Goal: Information Seeking & Learning: Learn about a topic

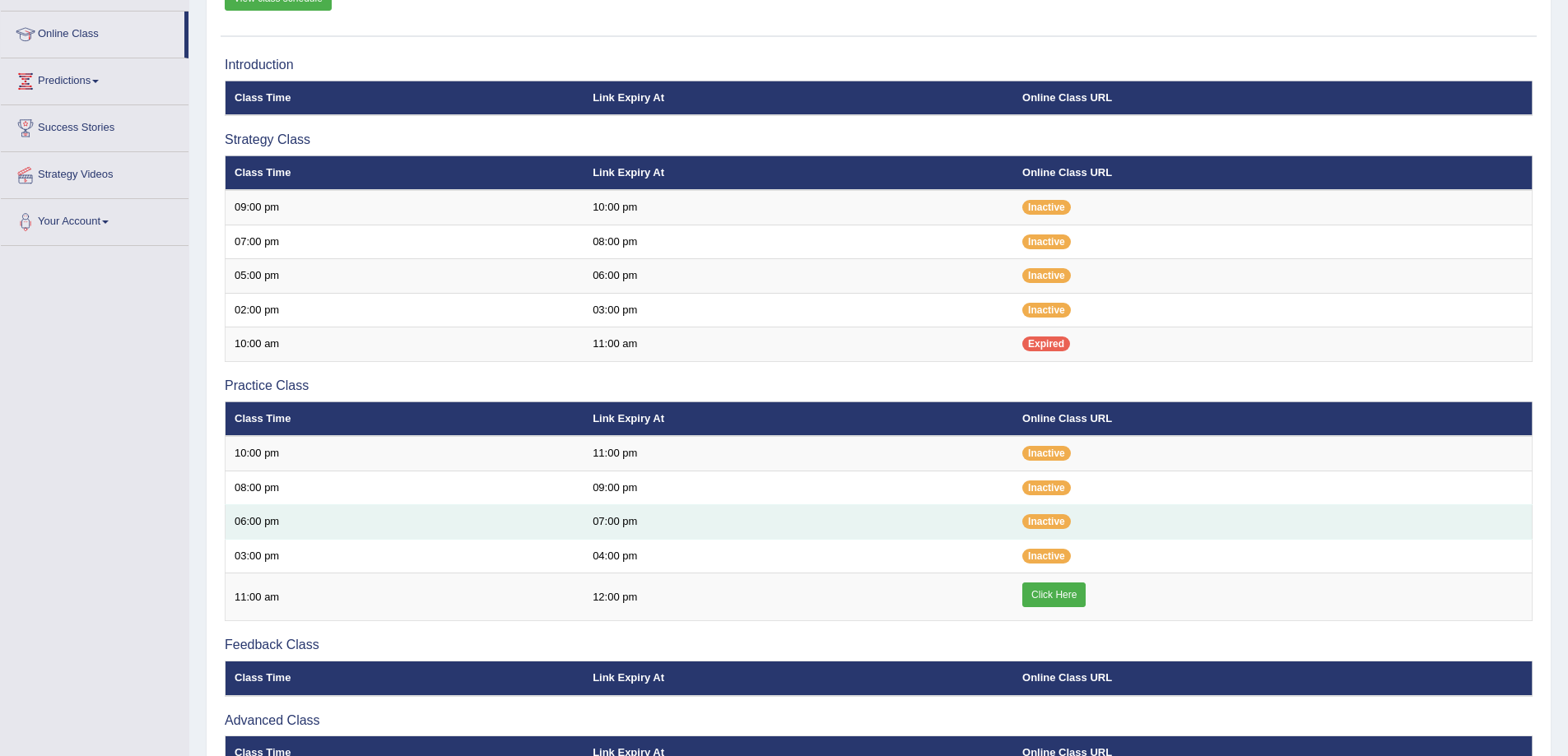
scroll to position [247, 0]
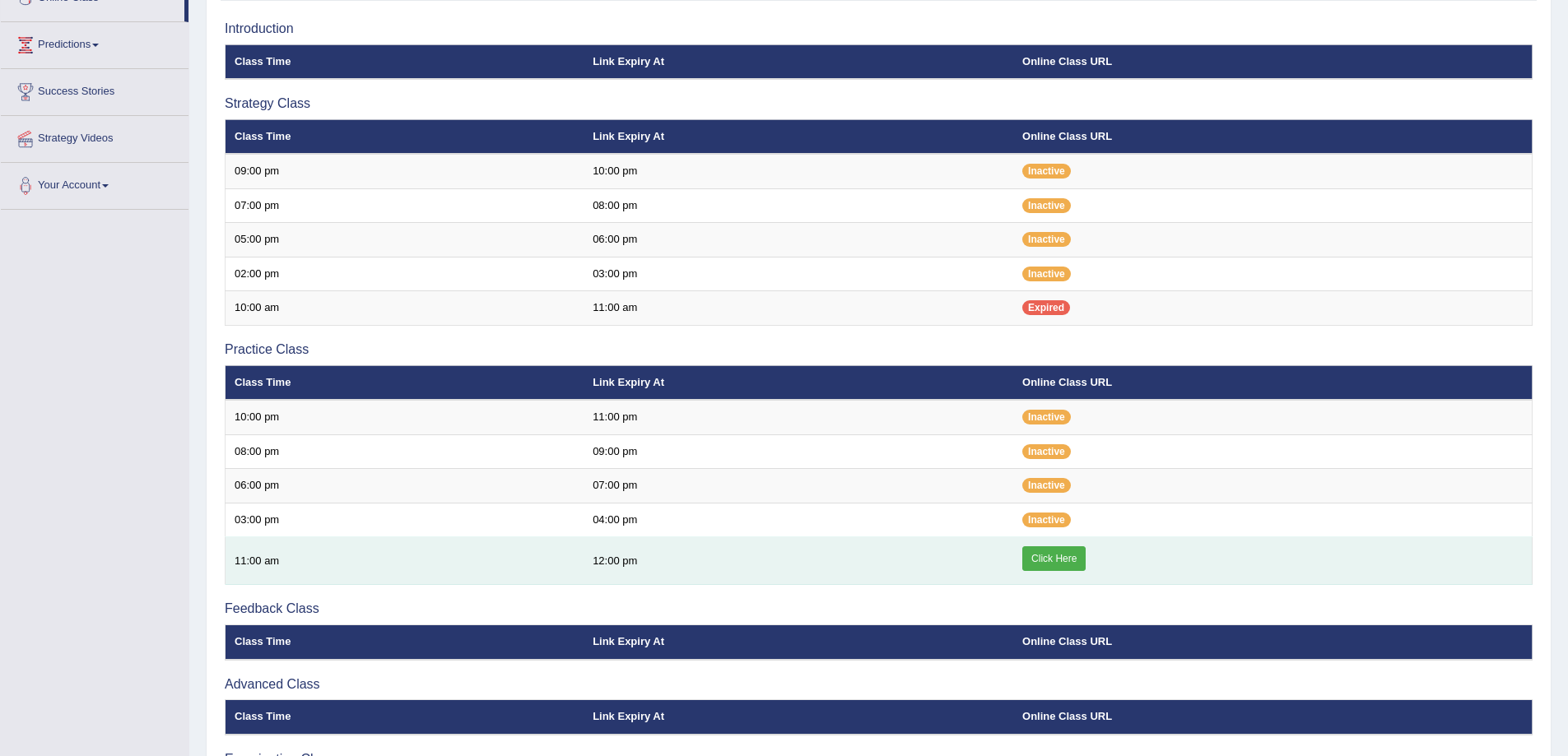
click at [1058, 557] on link "Click Here" at bounding box center [1054, 559] width 64 height 25
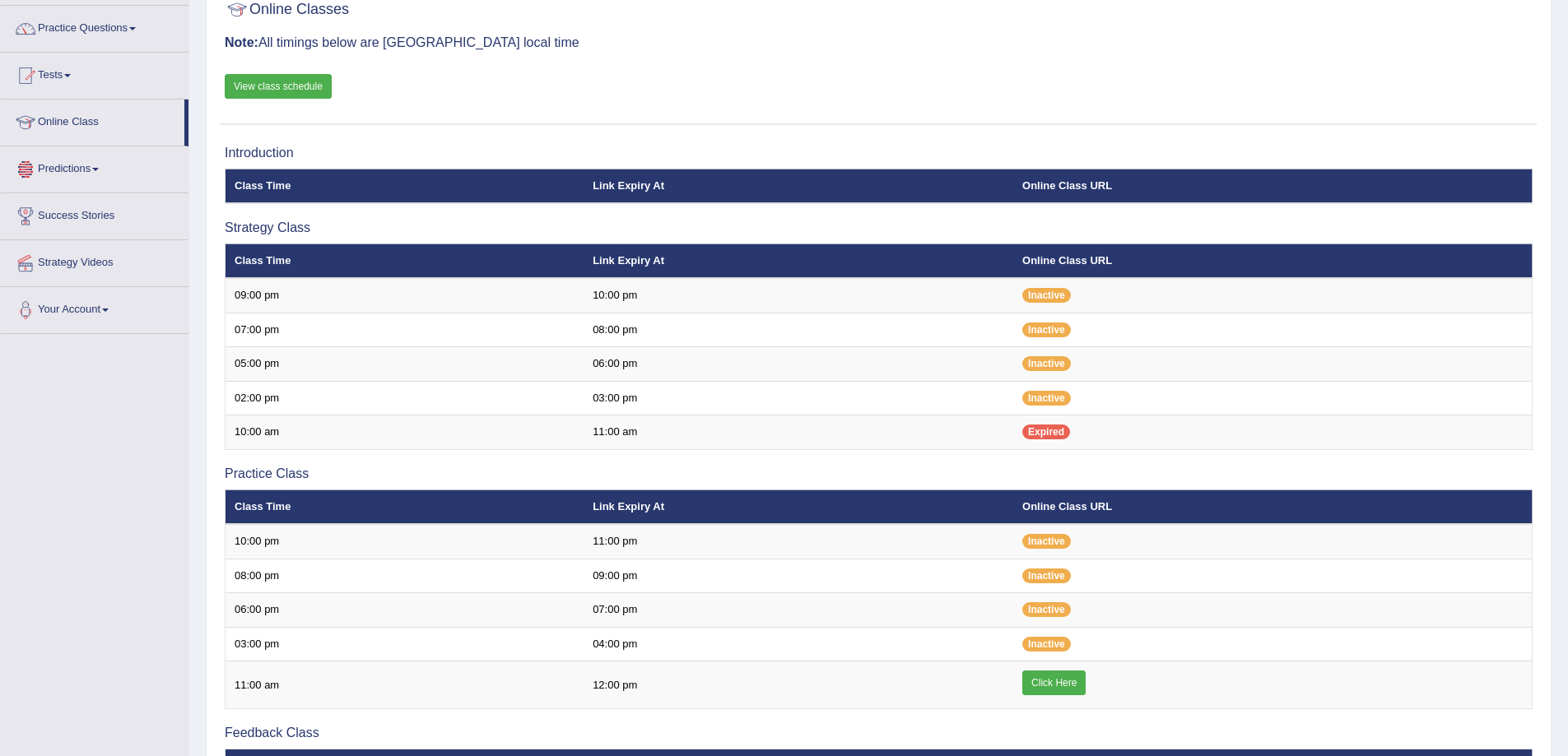
scroll to position [0, 0]
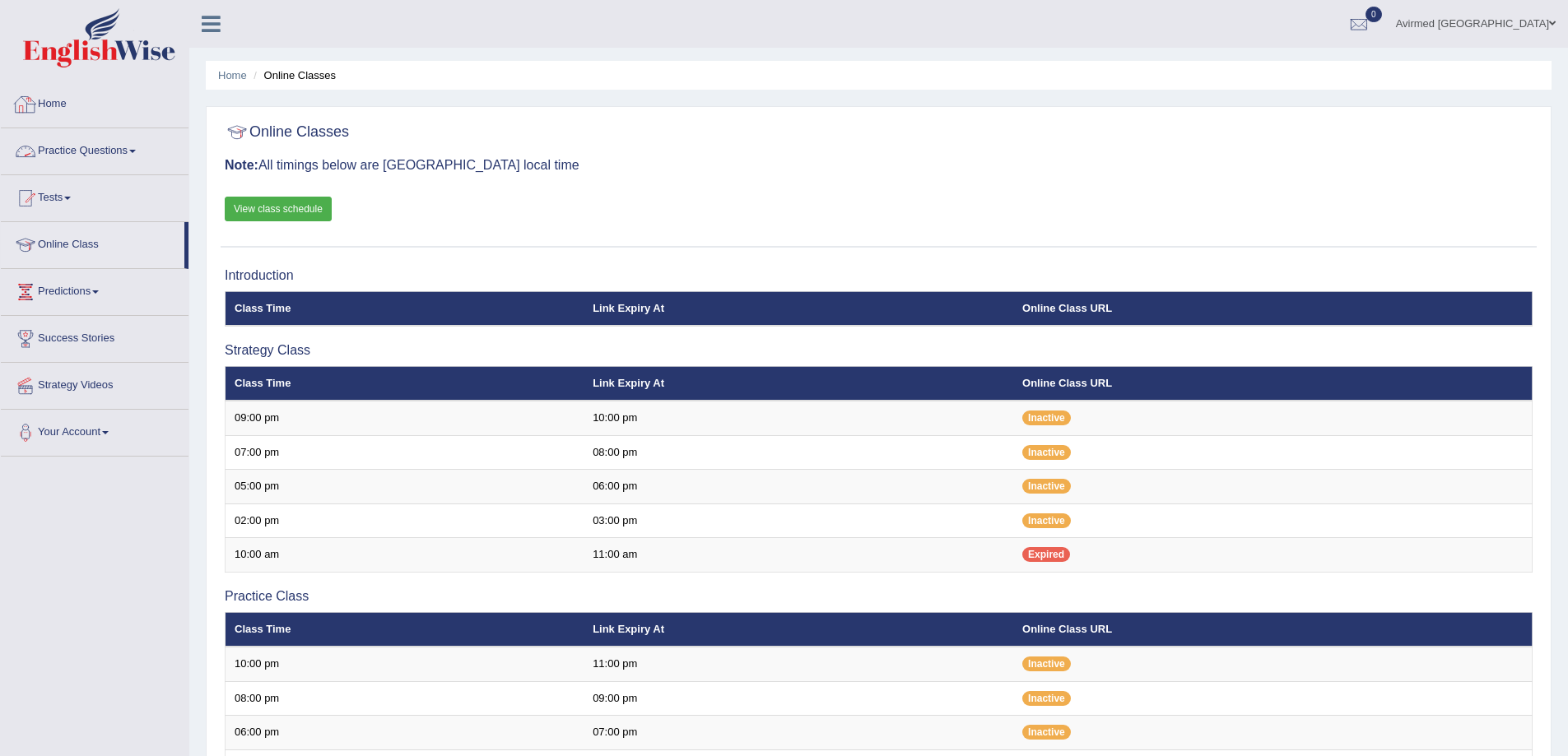
click at [56, 101] on link "Home" at bounding box center [94, 102] width 188 height 41
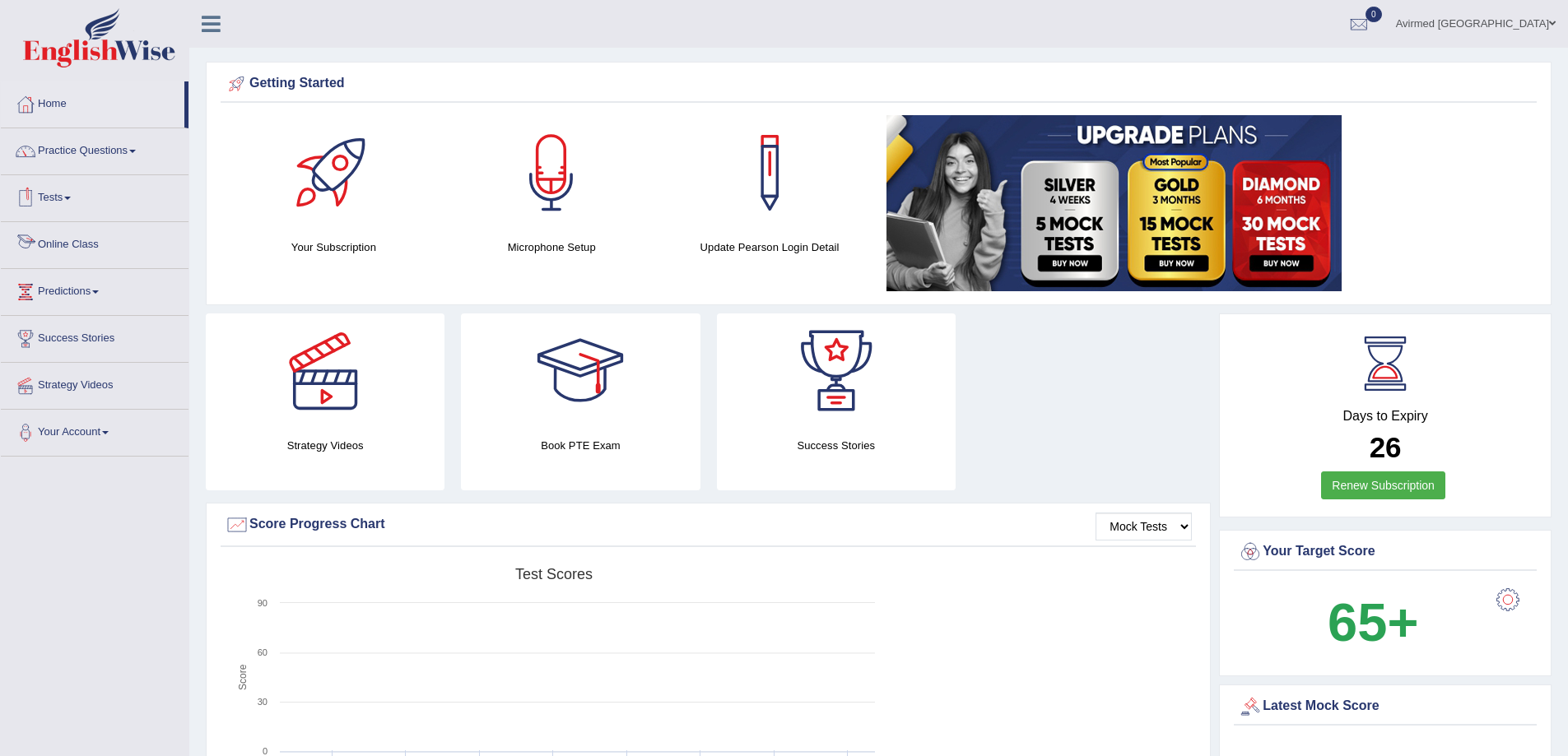
click at [72, 238] on link "Online Class" at bounding box center [94, 242] width 188 height 41
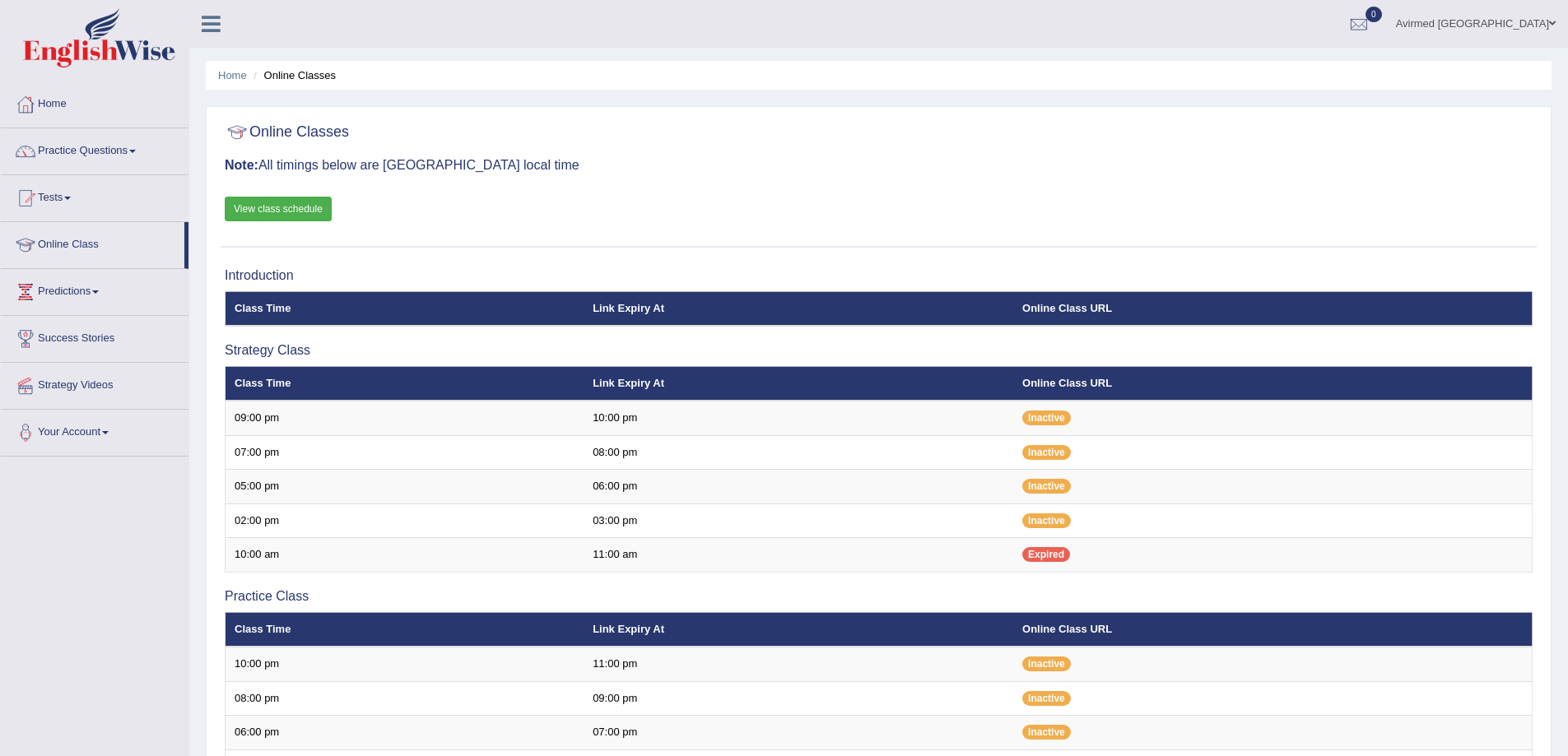
click at [297, 206] on link "View class schedule" at bounding box center [278, 208] width 107 height 25
click at [85, 242] on link "Online Class" at bounding box center [93, 242] width 184 height 41
click at [132, 150] on link "Practice Questions" at bounding box center [94, 149] width 188 height 41
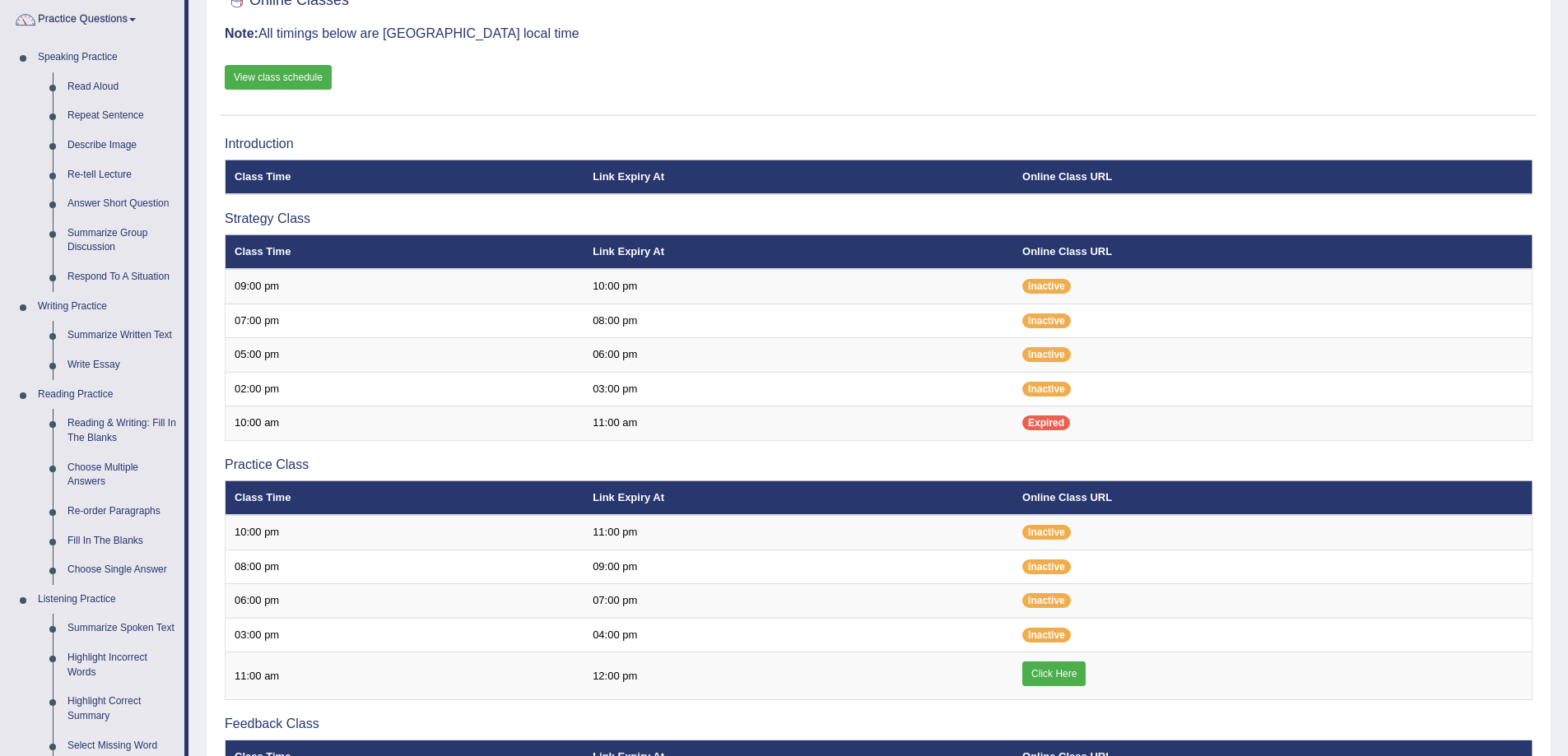
scroll to position [87, 0]
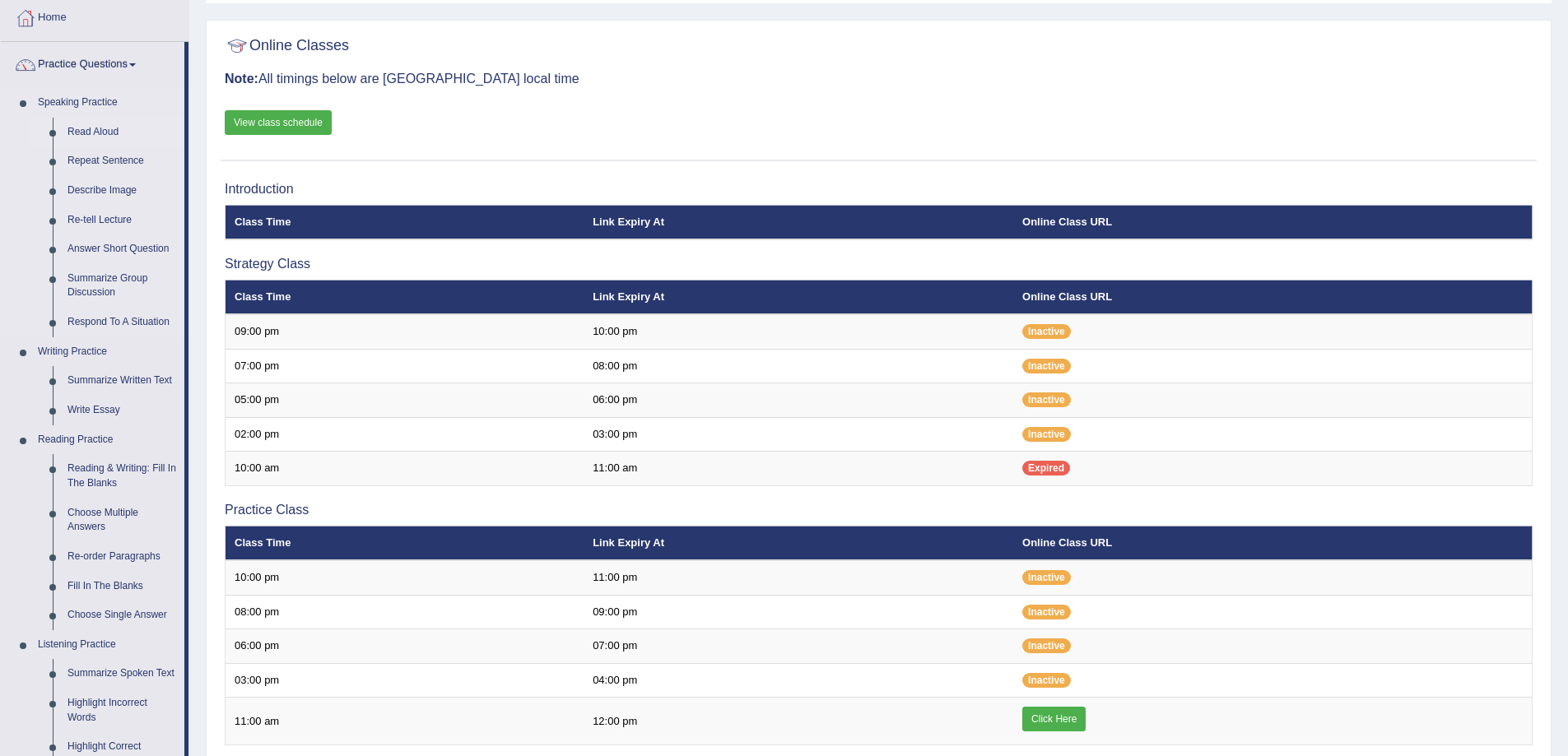
click at [102, 133] on link "Read Aloud" at bounding box center [122, 132] width 124 height 30
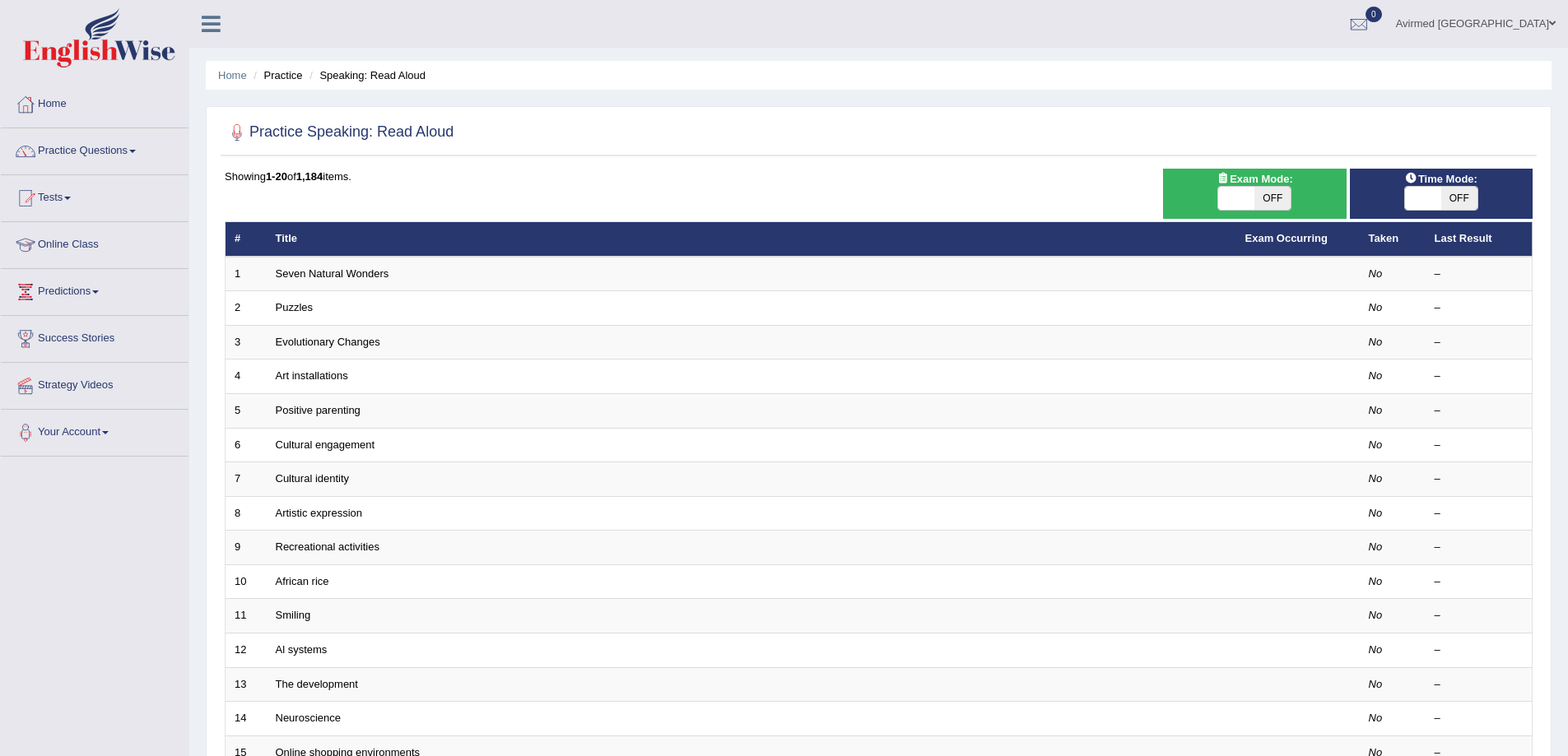
click at [1230, 195] on span at bounding box center [1236, 198] width 37 height 23
checkbox input "true"
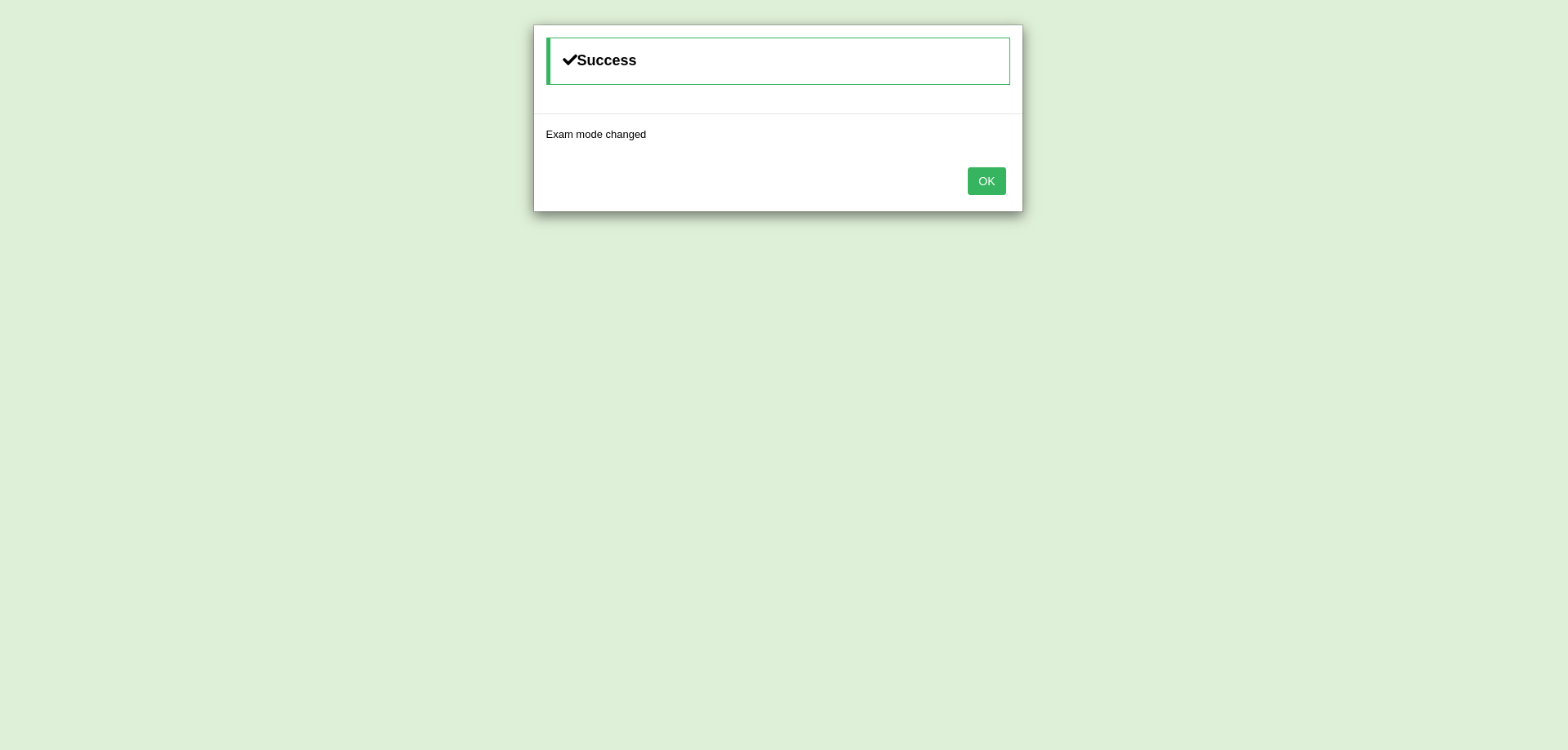
click at [992, 184] on button "OK" at bounding box center [987, 181] width 38 height 28
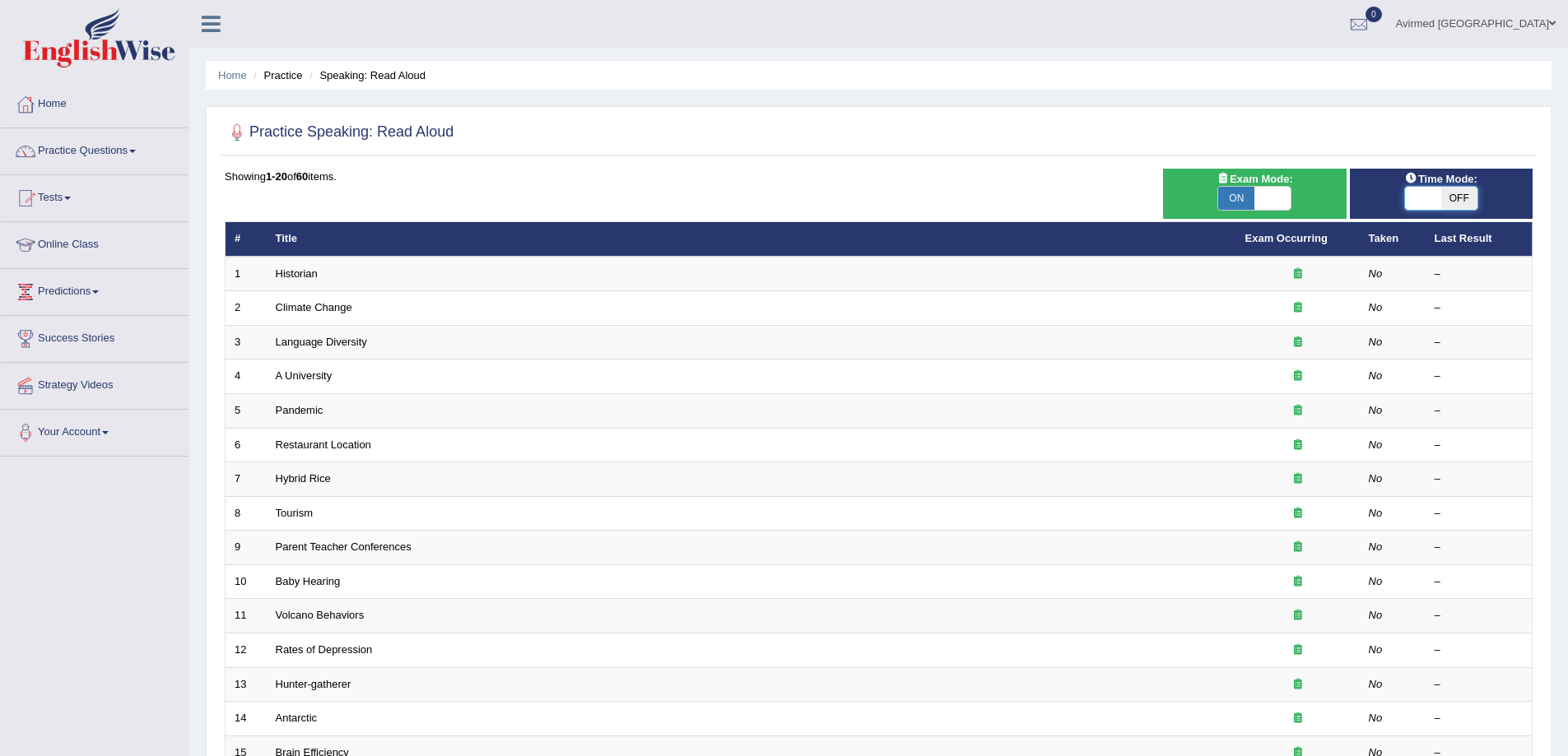
click at [1428, 202] on span at bounding box center [1423, 198] width 37 height 23
checkbox input "true"
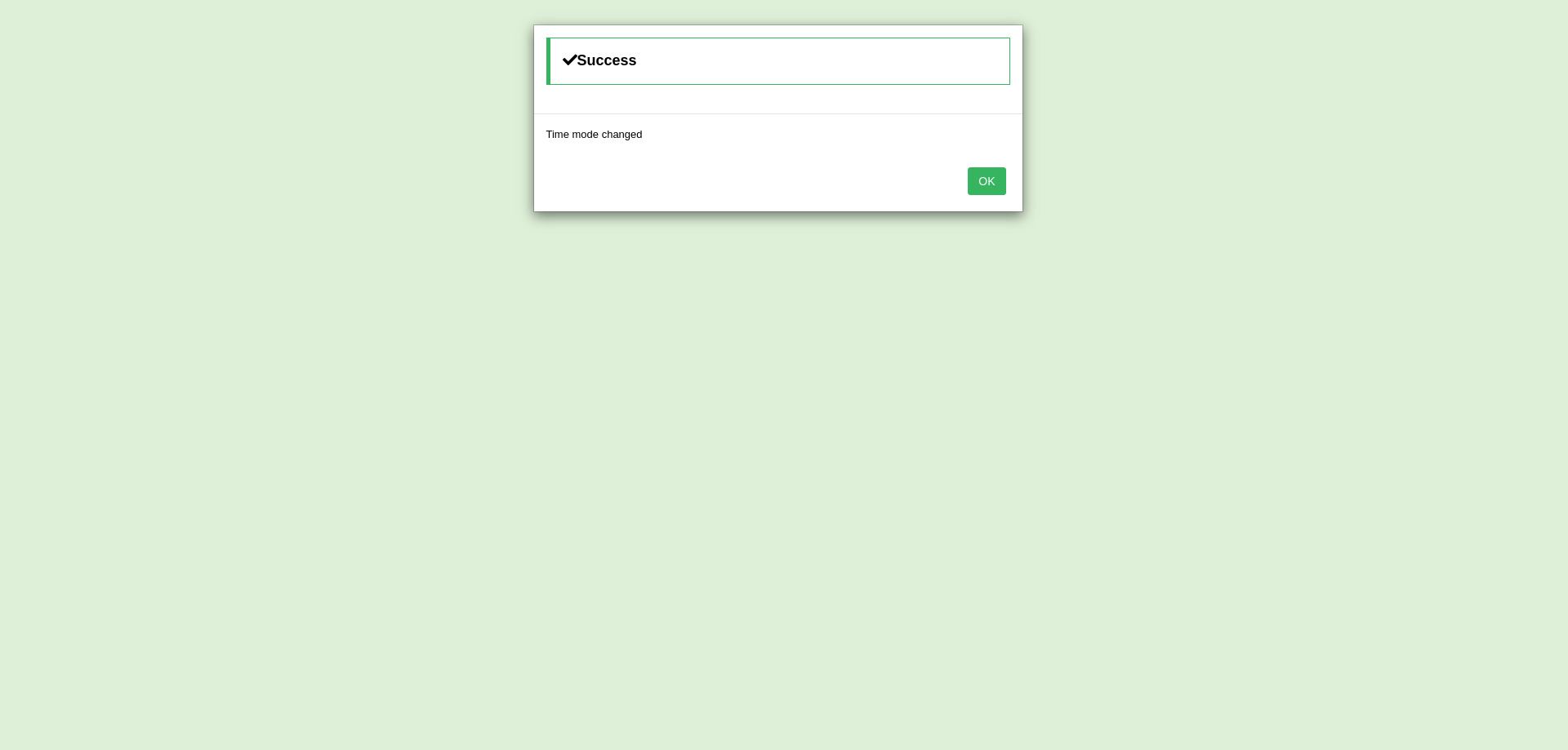
click at [992, 178] on button "OK" at bounding box center [987, 181] width 38 height 28
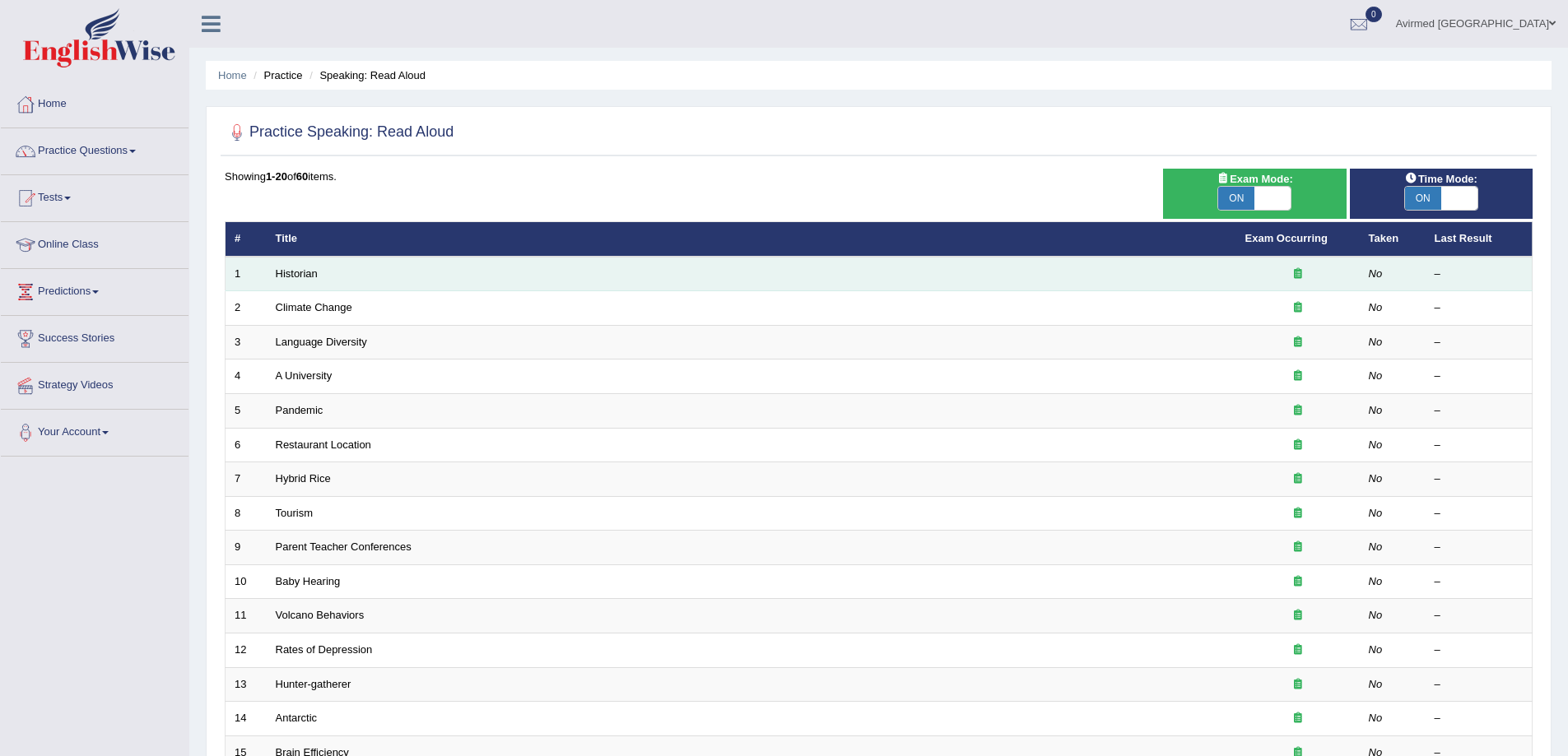
click at [322, 271] on td "Historian" at bounding box center [752, 274] width 969 height 35
click at [283, 272] on link "Historian" at bounding box center [296, 274] width 42 height 13
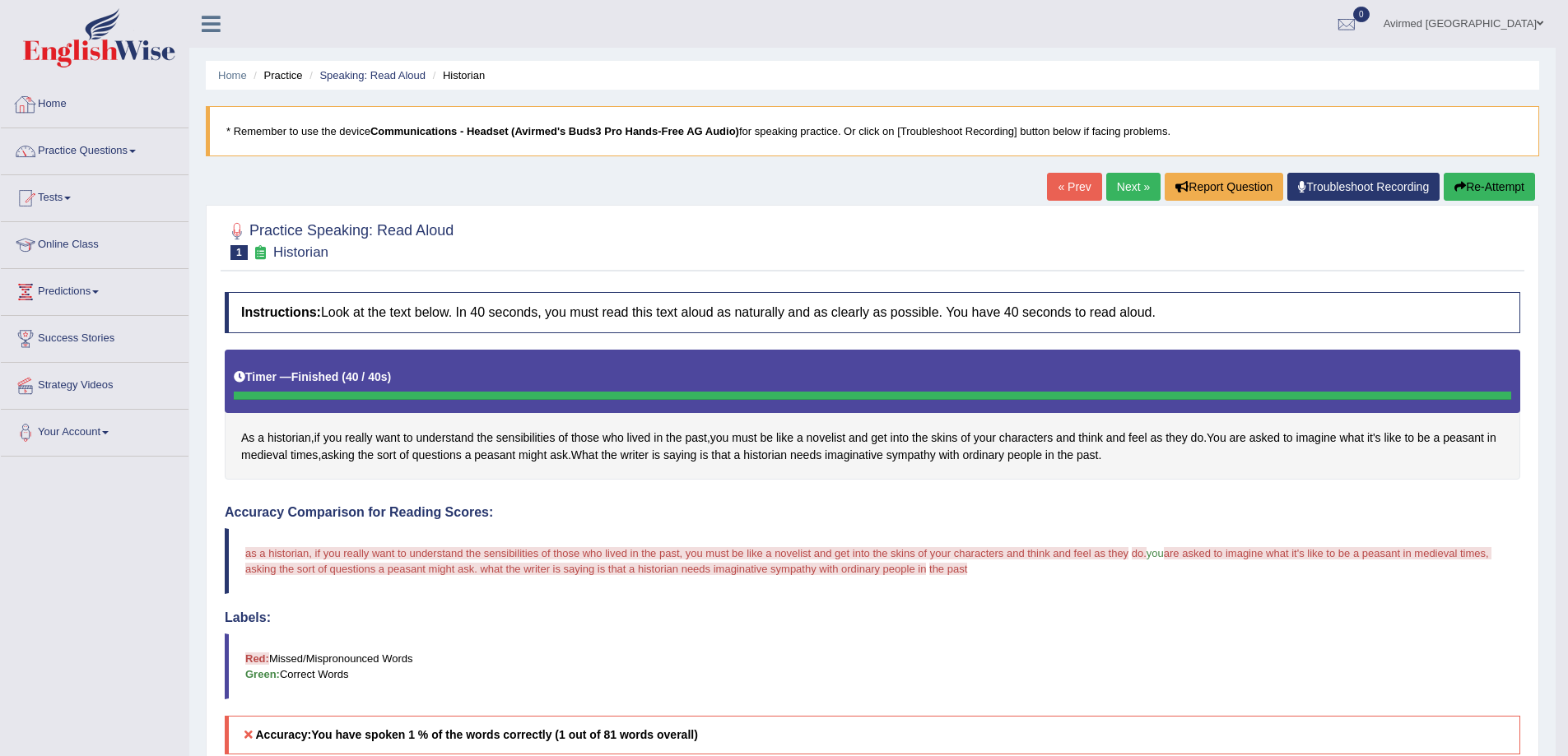
click at [58, 98] on link "Home" at bounding box center [94, 102] width 188 height 41
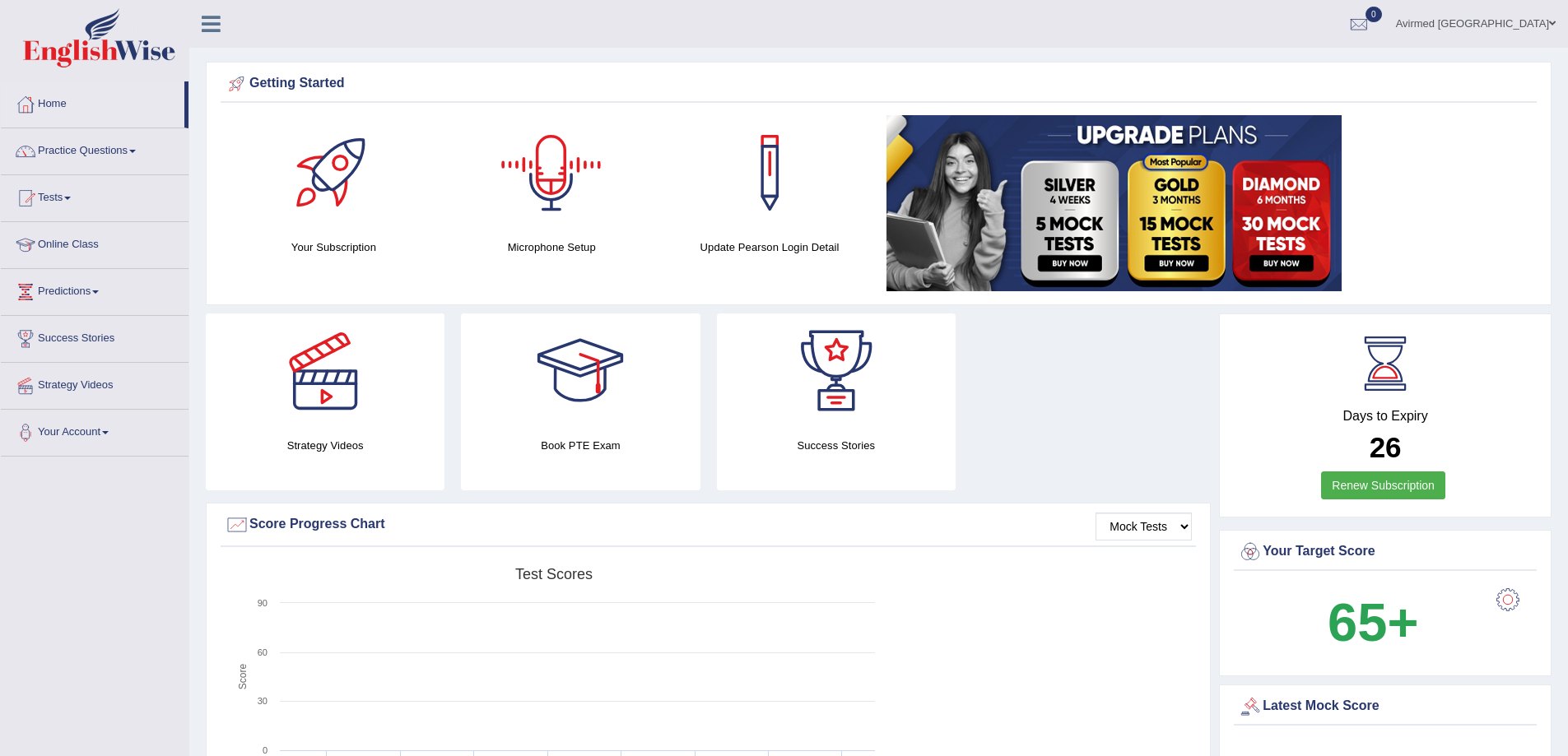
click at [558, 242] on h4 "Microphone Setup" at bounding box center [551, 247] width 202 height 17
click at [551, 162] on div at bounding box center [552, 173] width 116 height 116
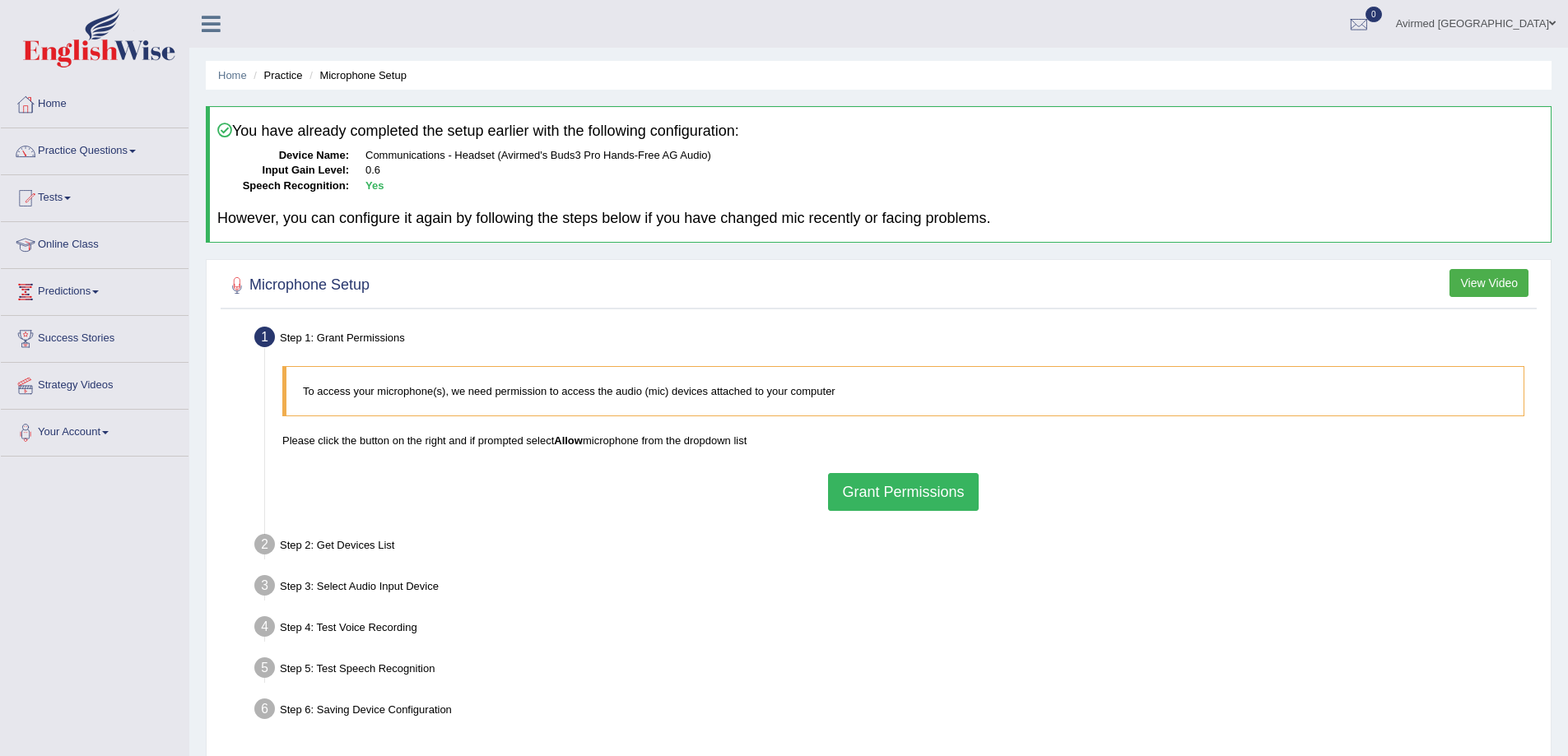
click at [897, 484] on button "Grant Permissions" at bounding box center [903, 492] width 150 height 38
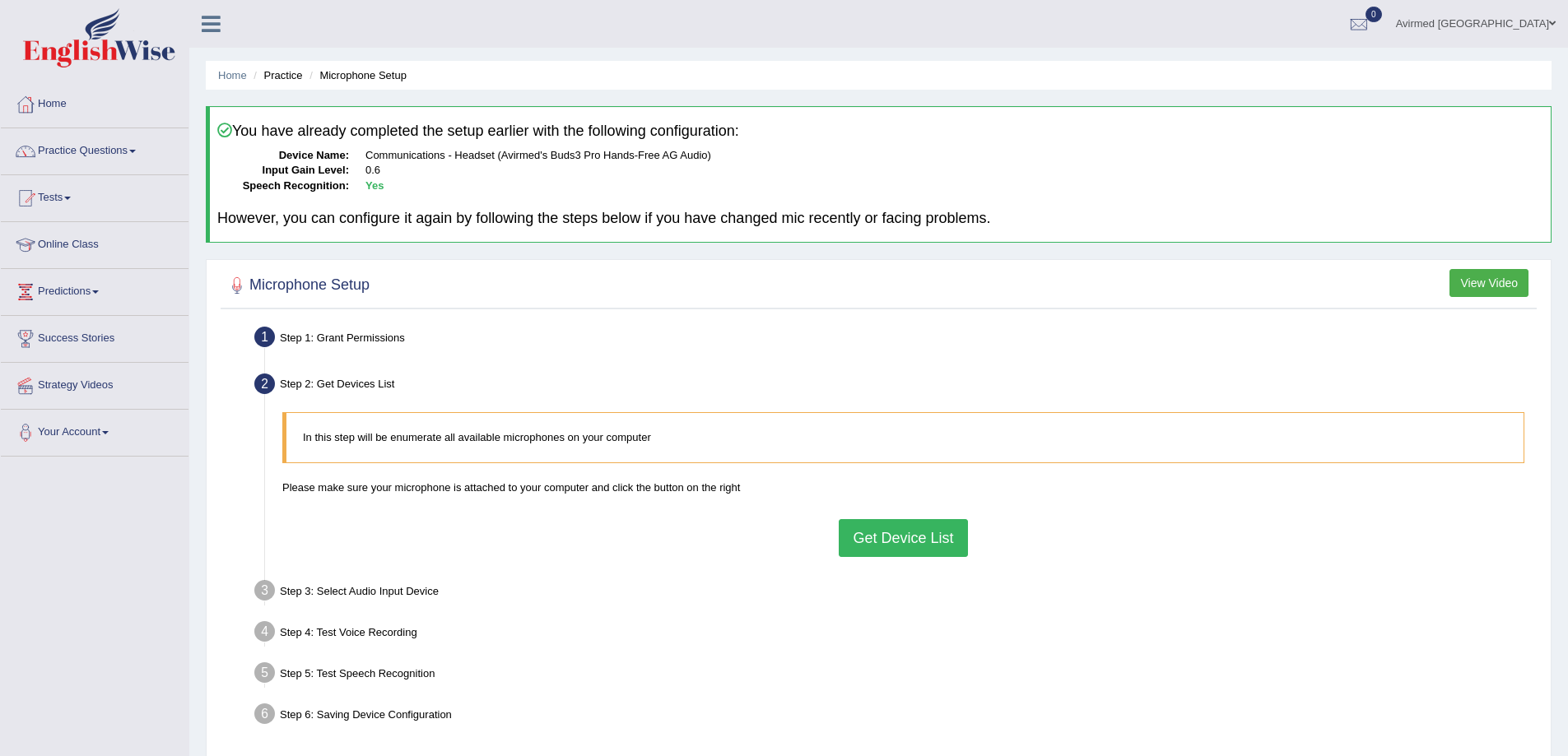
click at [905, 537] on button "Get Device List" at bounding box center [902, 538] width 128 height 38
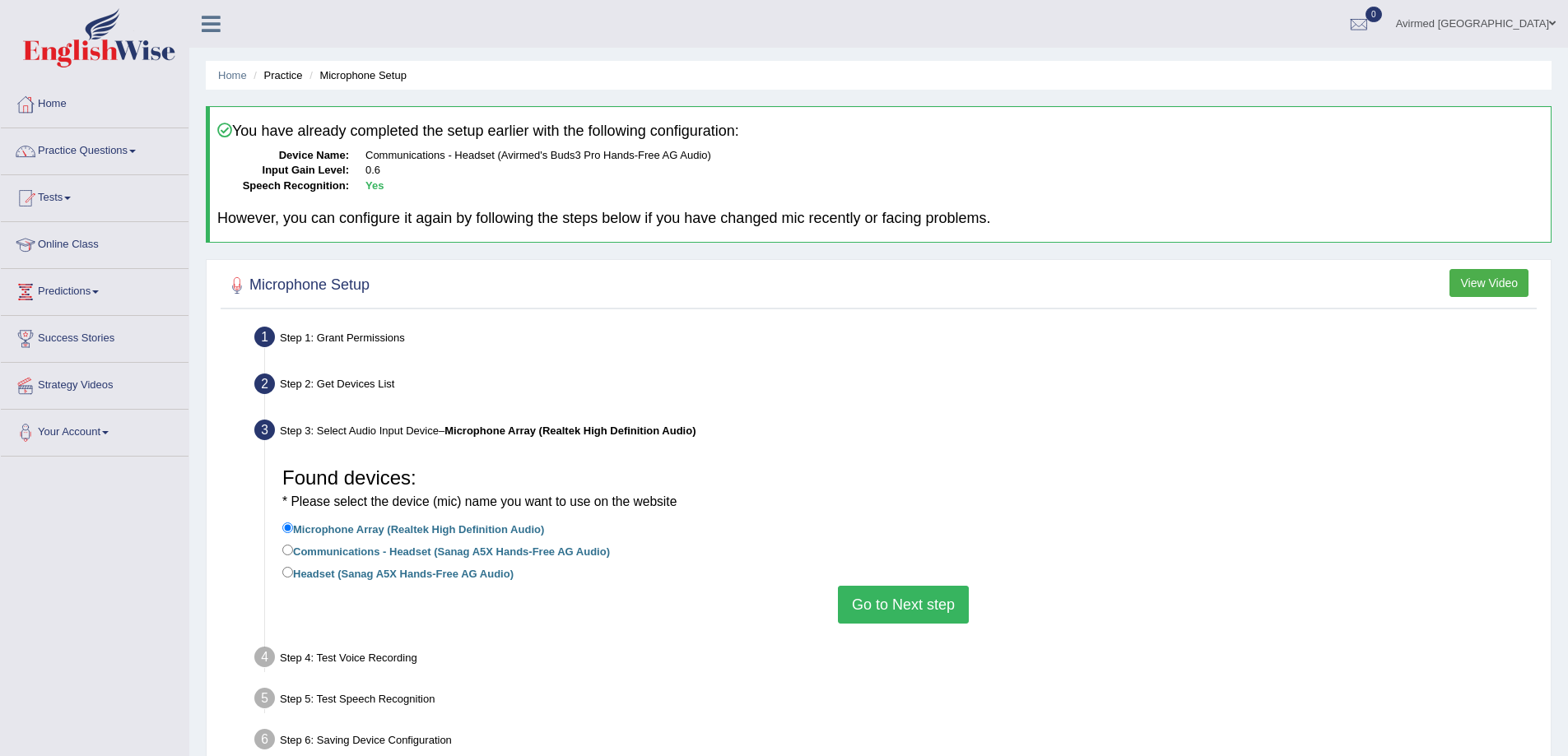
click at [881, 604] on button "Go to Next step" at bounding box center [903, 605] width 131 height 38
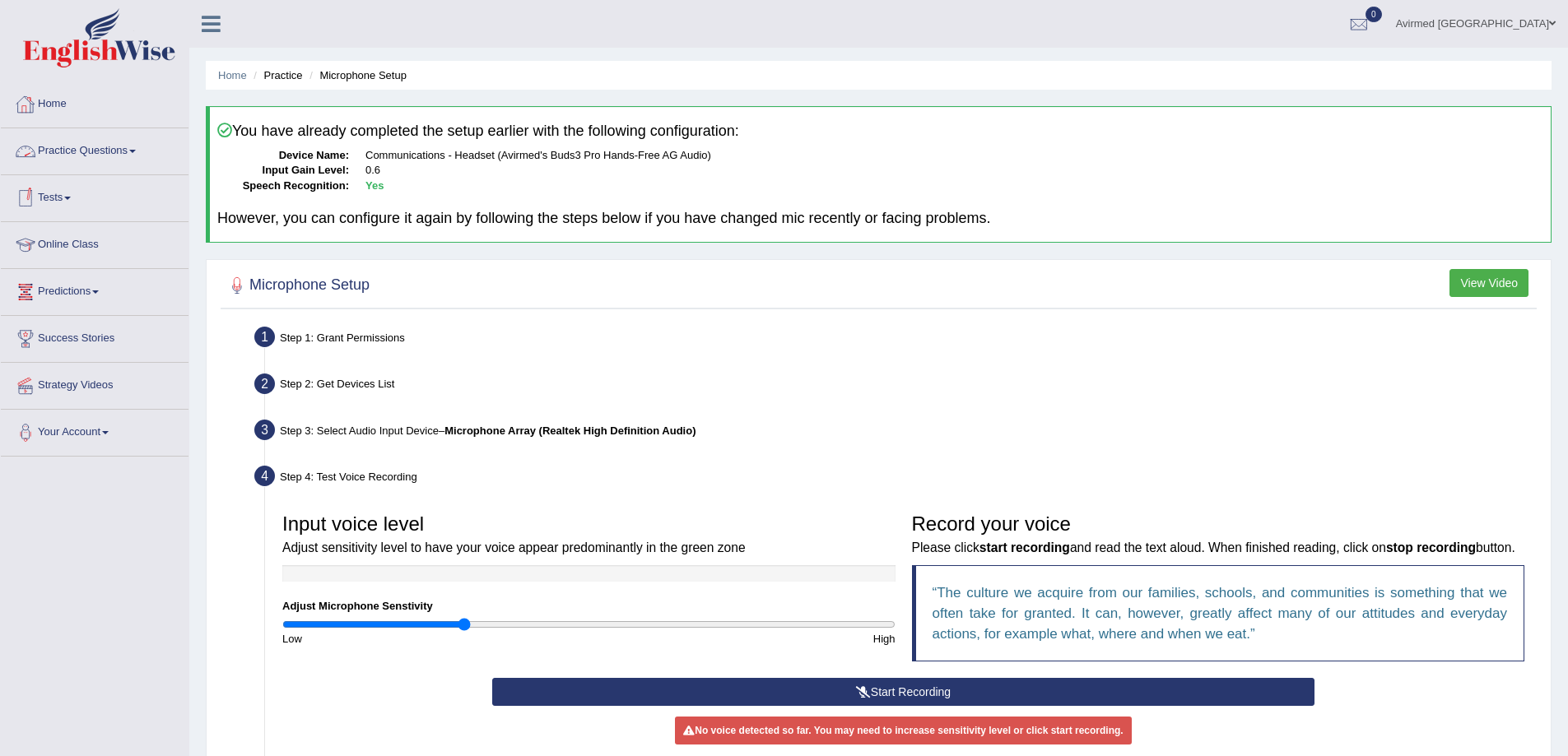
click at [88, 243] on link "Online Class" at bounding box center [94, 242] width 188 height 41
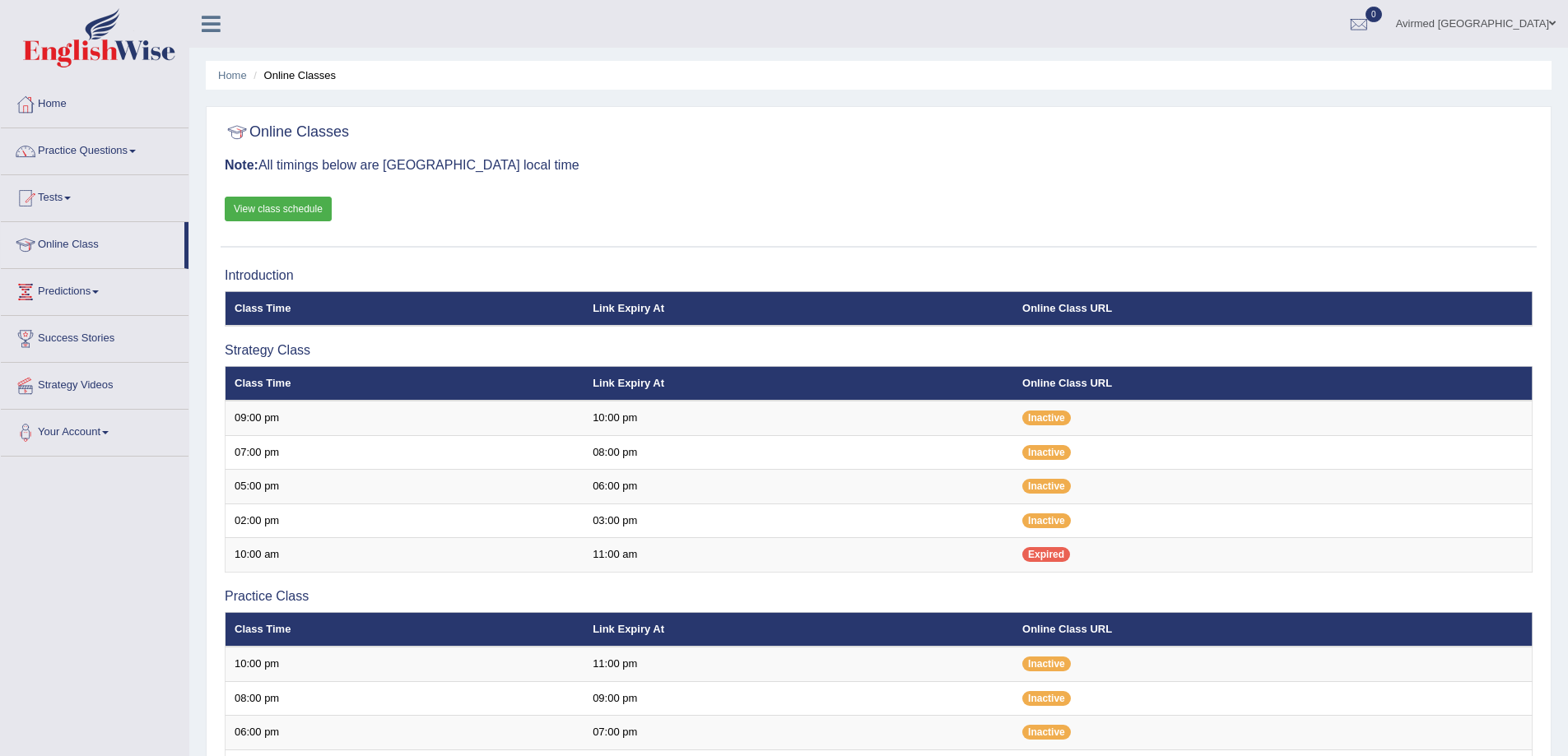
click at [89, 241] on link "Online Class" at bounding box center [93, 242] width 184 height 41
click at [104, 150] on link "Practice Questions" at bounding box center [94, 149] width 188 height 41
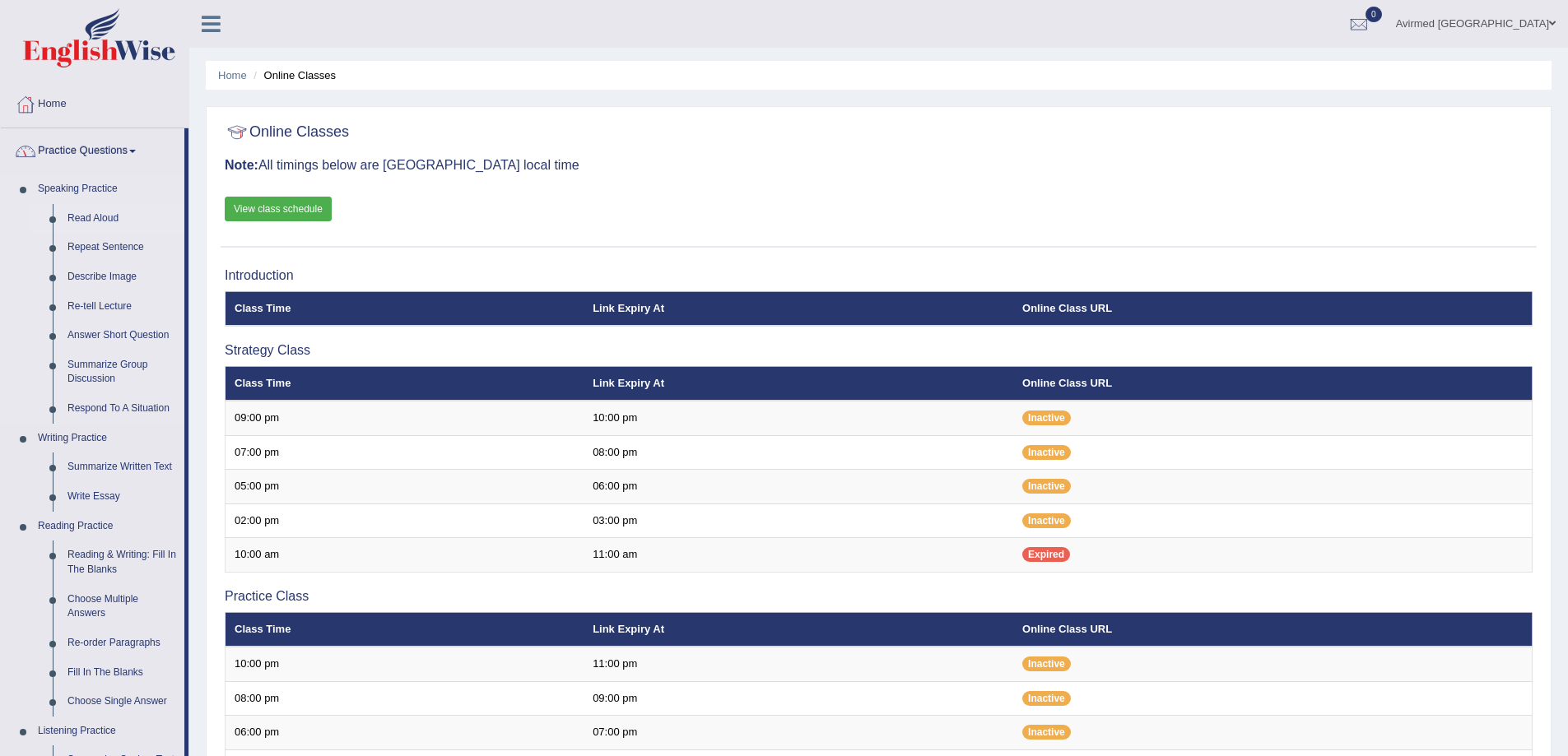
click at [95, 218] on link "Read Aloud" at bounding box center [122, 219] width 124 height 30
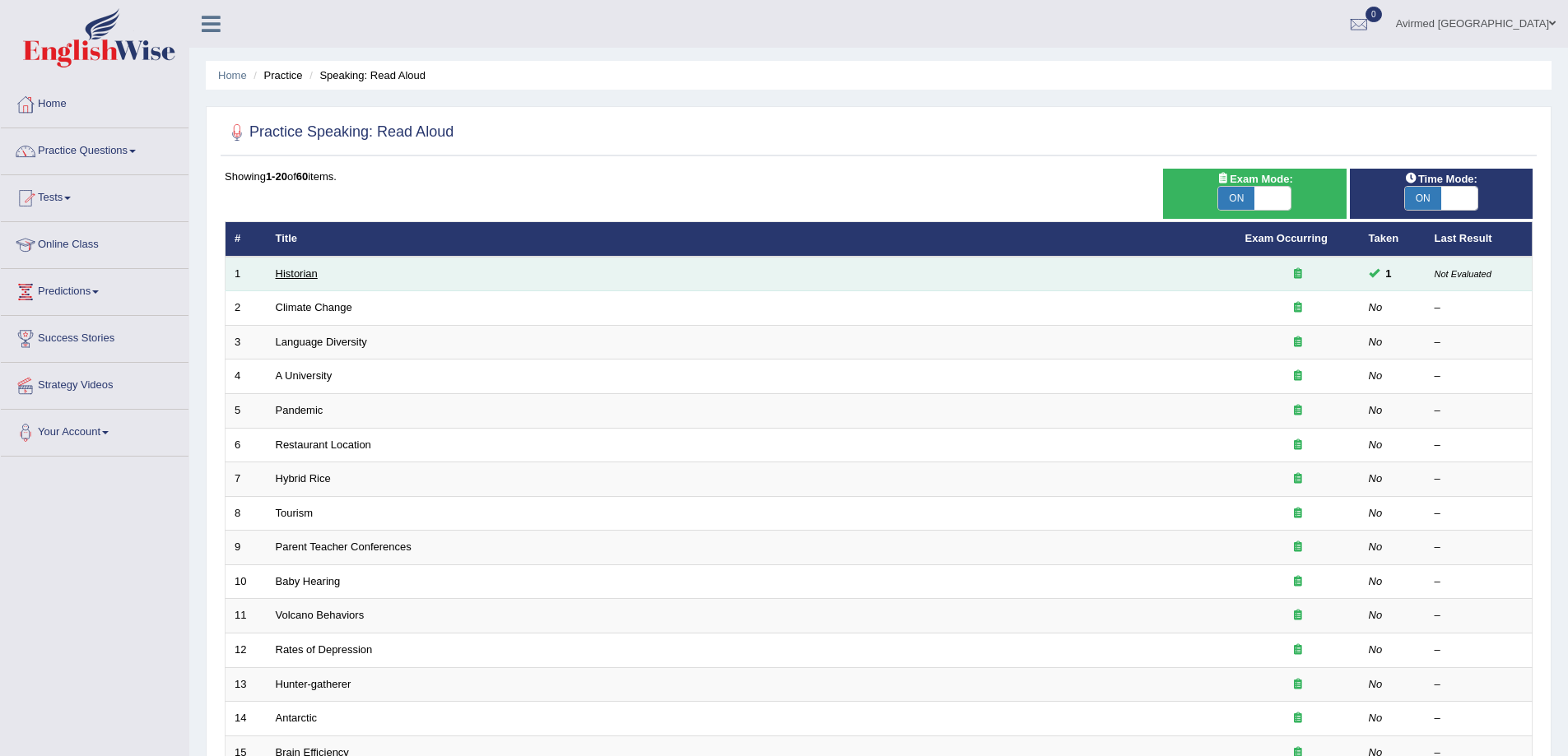
click at [294, 272] on link "Historian" at bounding box center [296, 274] width 42 height 13
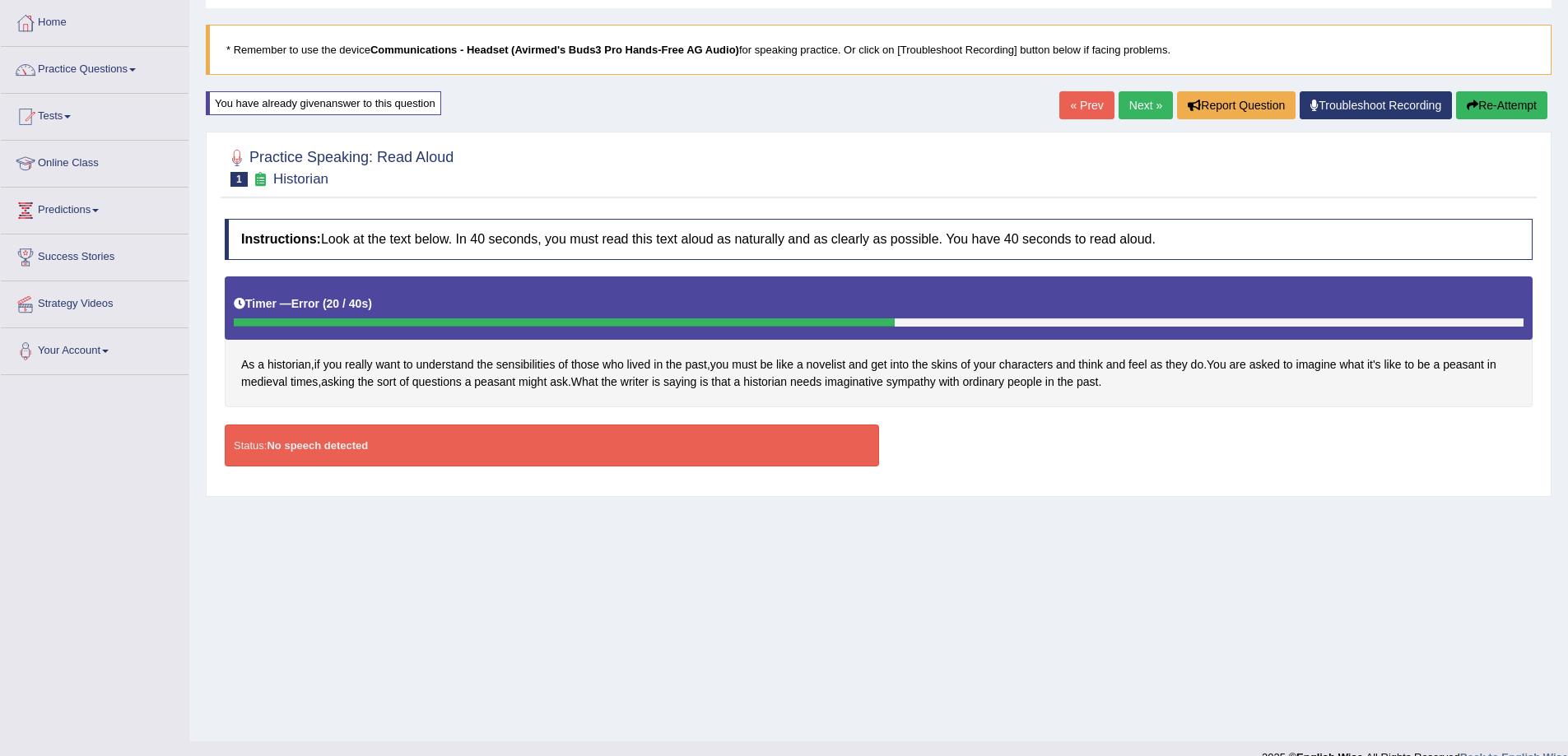
scroll to position [82, 0]
click at [1494, 98] on button "Re-Attempt" at bounding box center [1501, 104] width 91 height 28
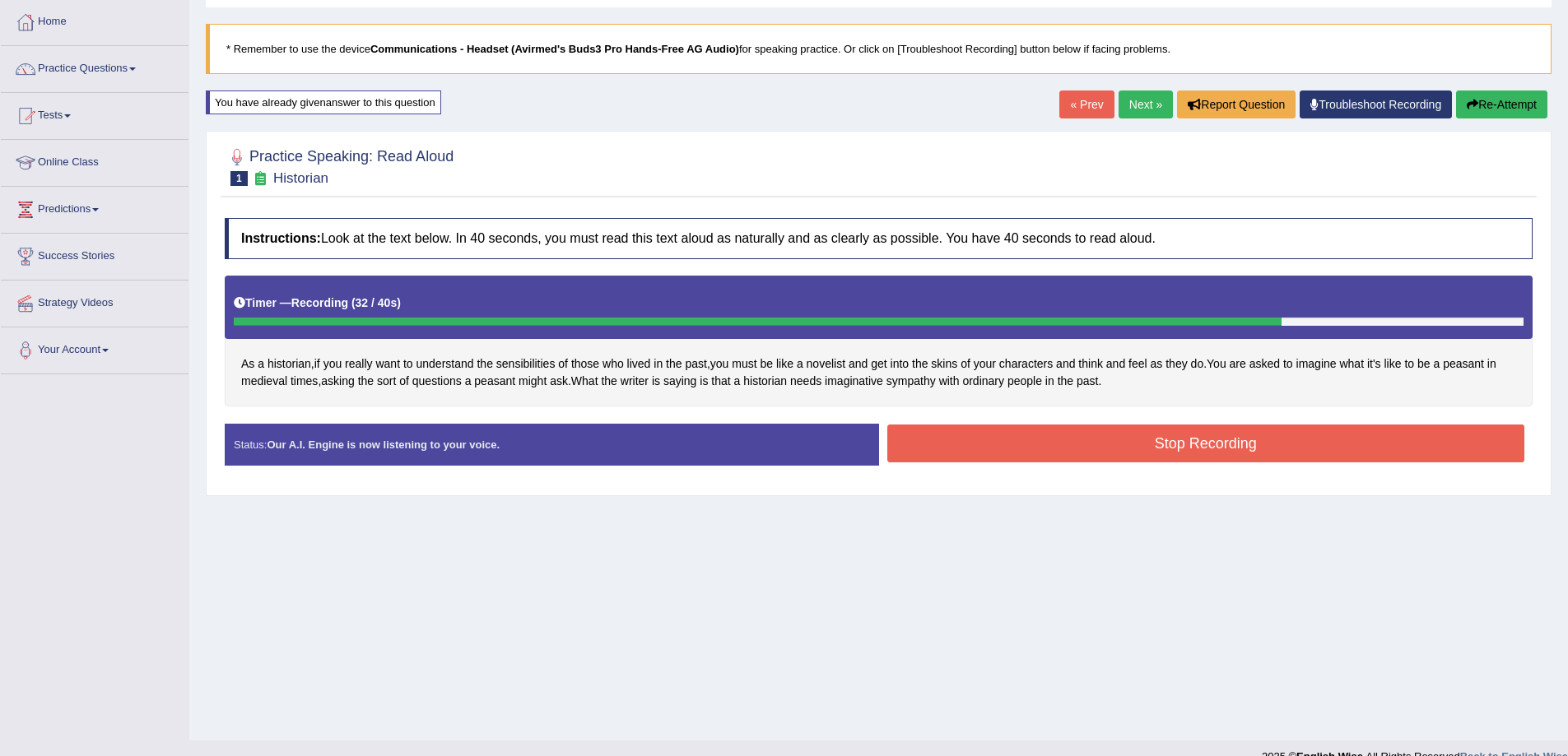
click at [1230, 438] on button "Stop Recording" at bounding box center [1206, 443] width 638 height 38
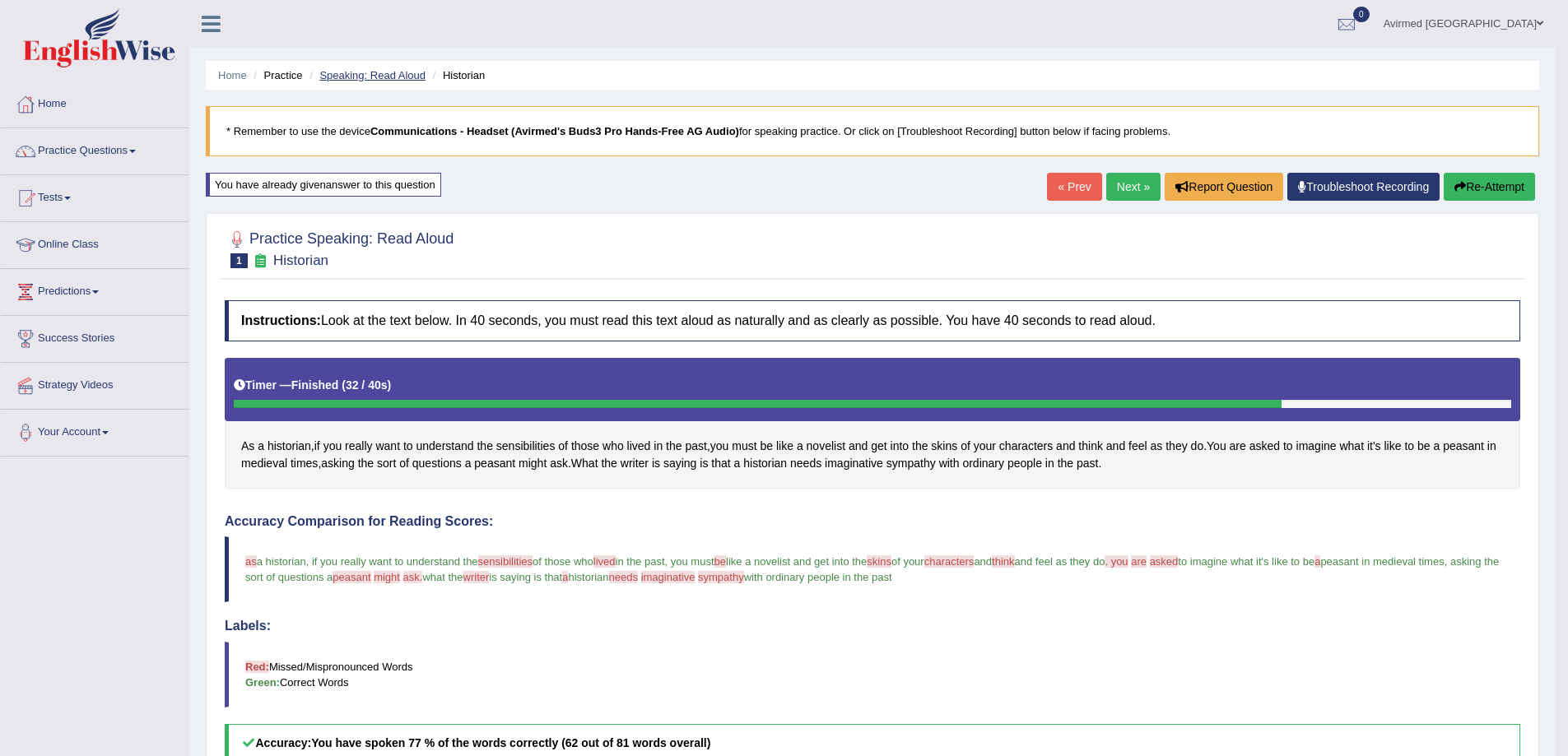
click at [374, 77] on link "Speaking: Read Aloud" at bounding box center [372, 75] width 106 height 13
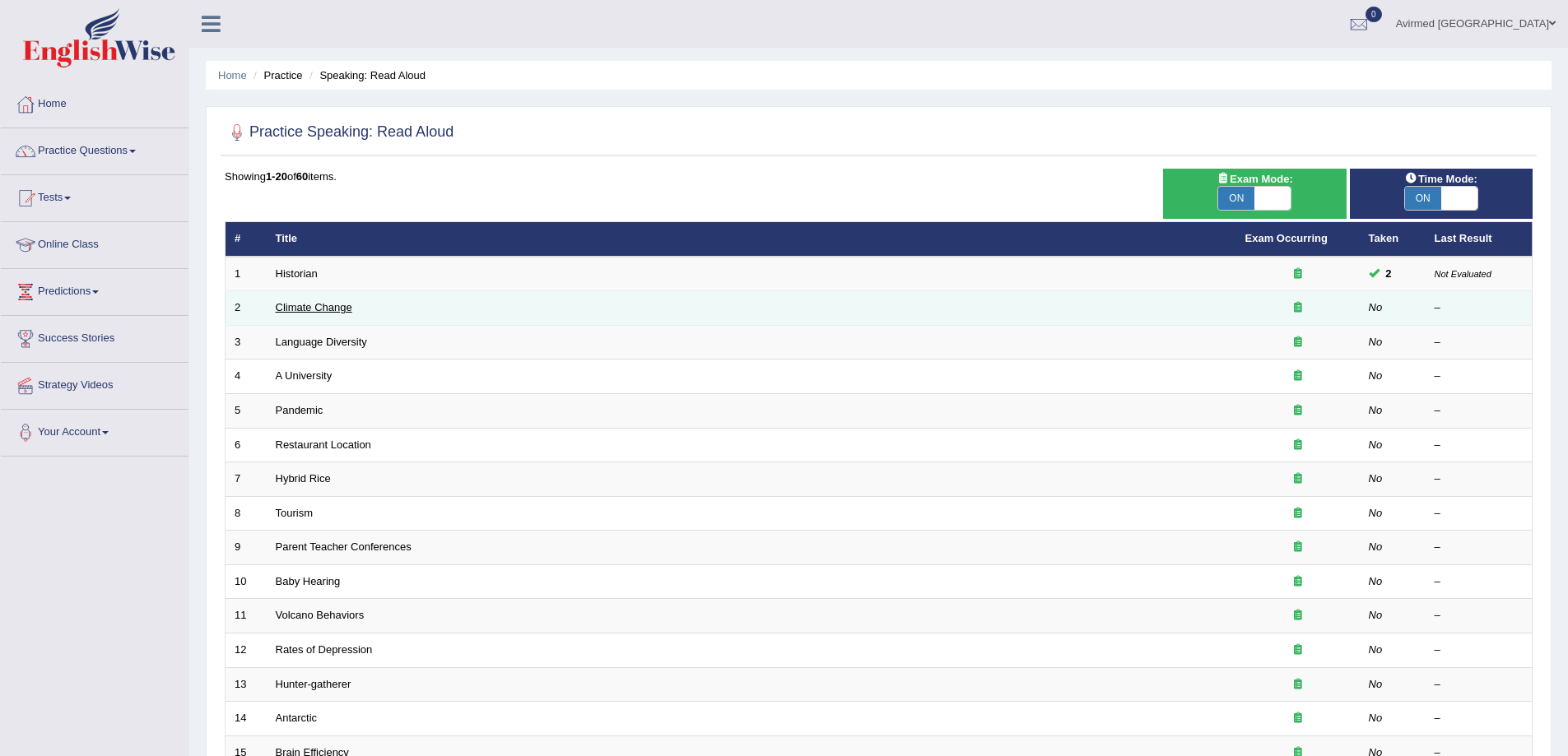
click at [304, 305] on link "Climate Change" at bounding box center [314, 307] width 77 height 13
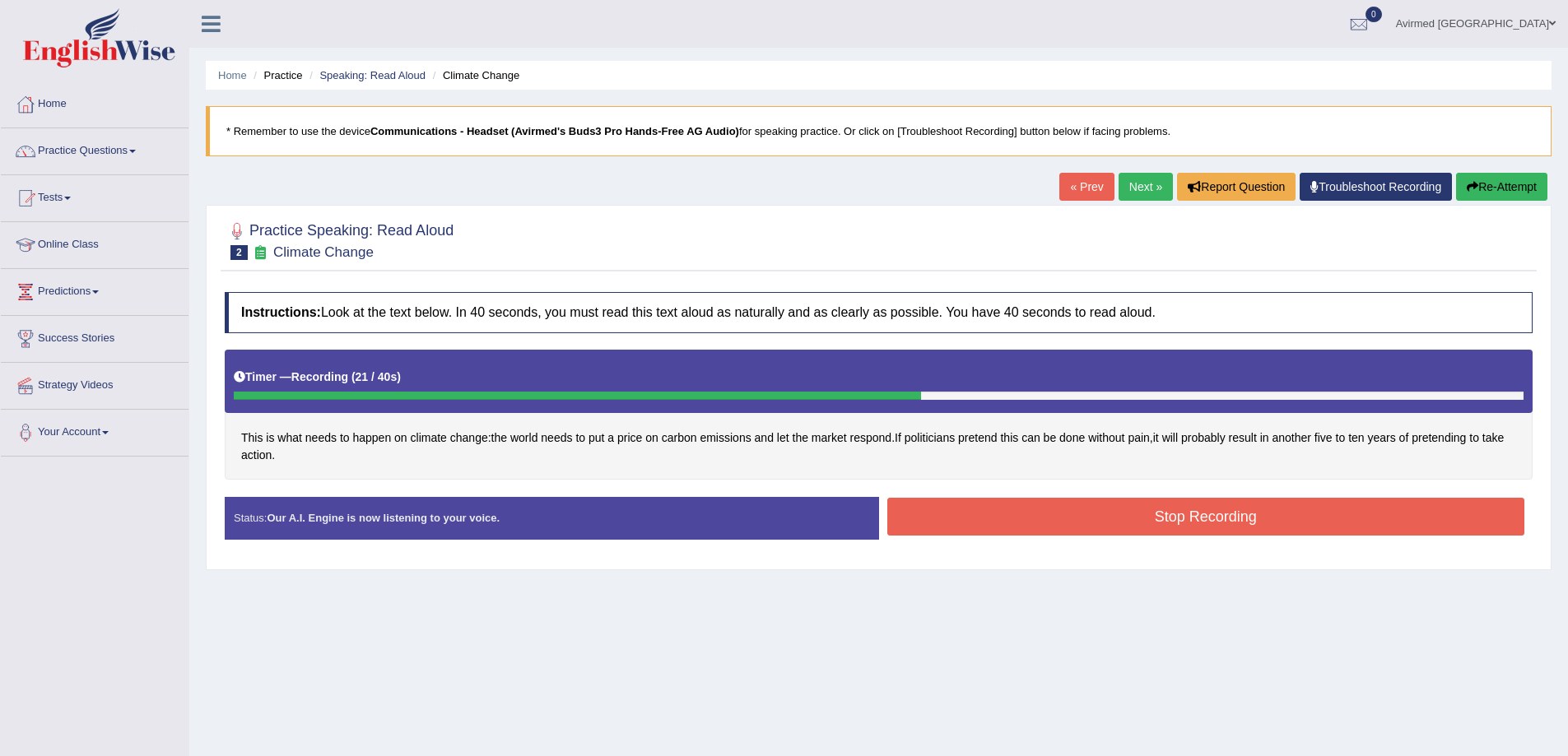
click at [1239, 520] on button "Stop Recording" at bounding box center [1206, 517] width 638 height 38
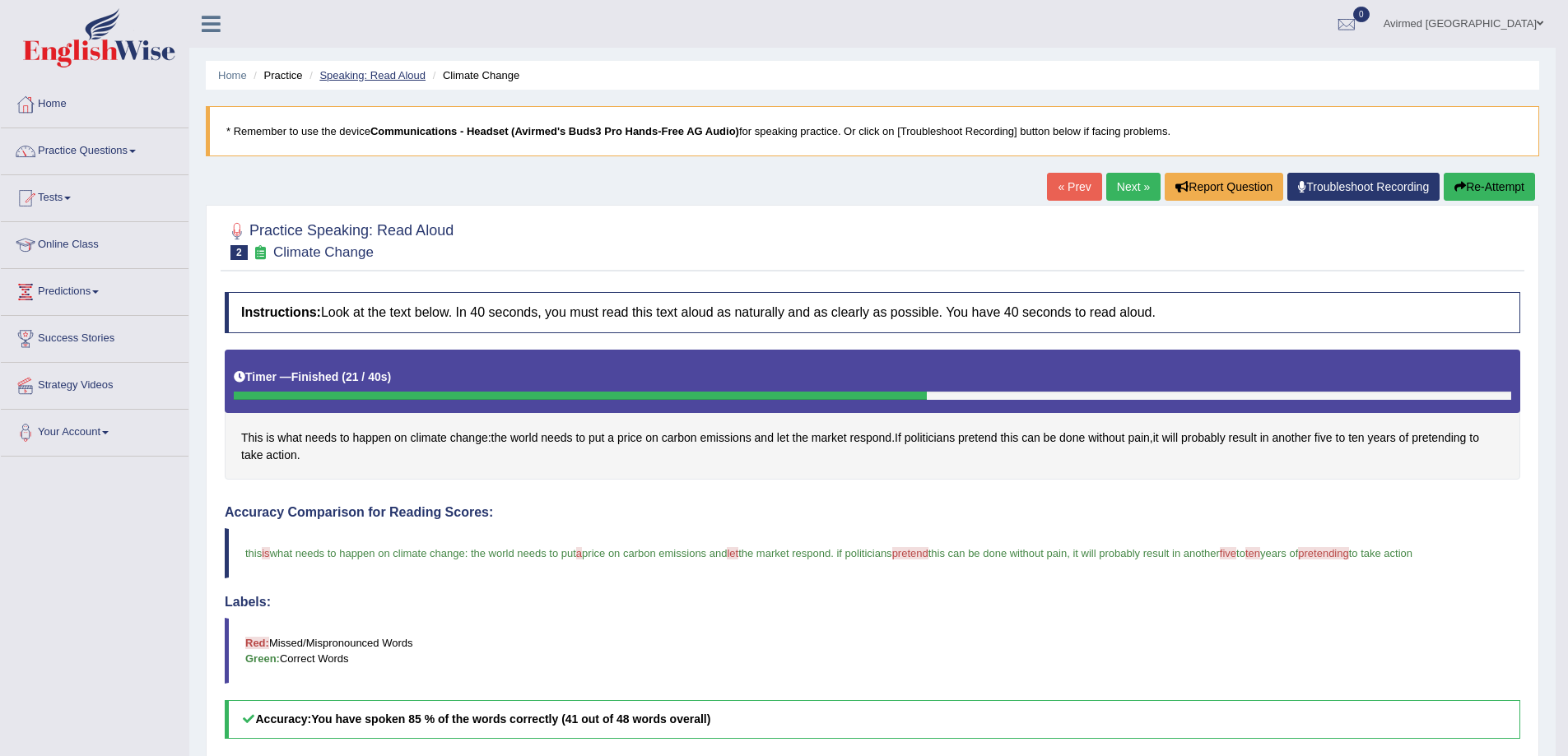
click at [340, 71] on link "Speaking: Read Aloud" at bounding box center [372, 75] width 106 height 13
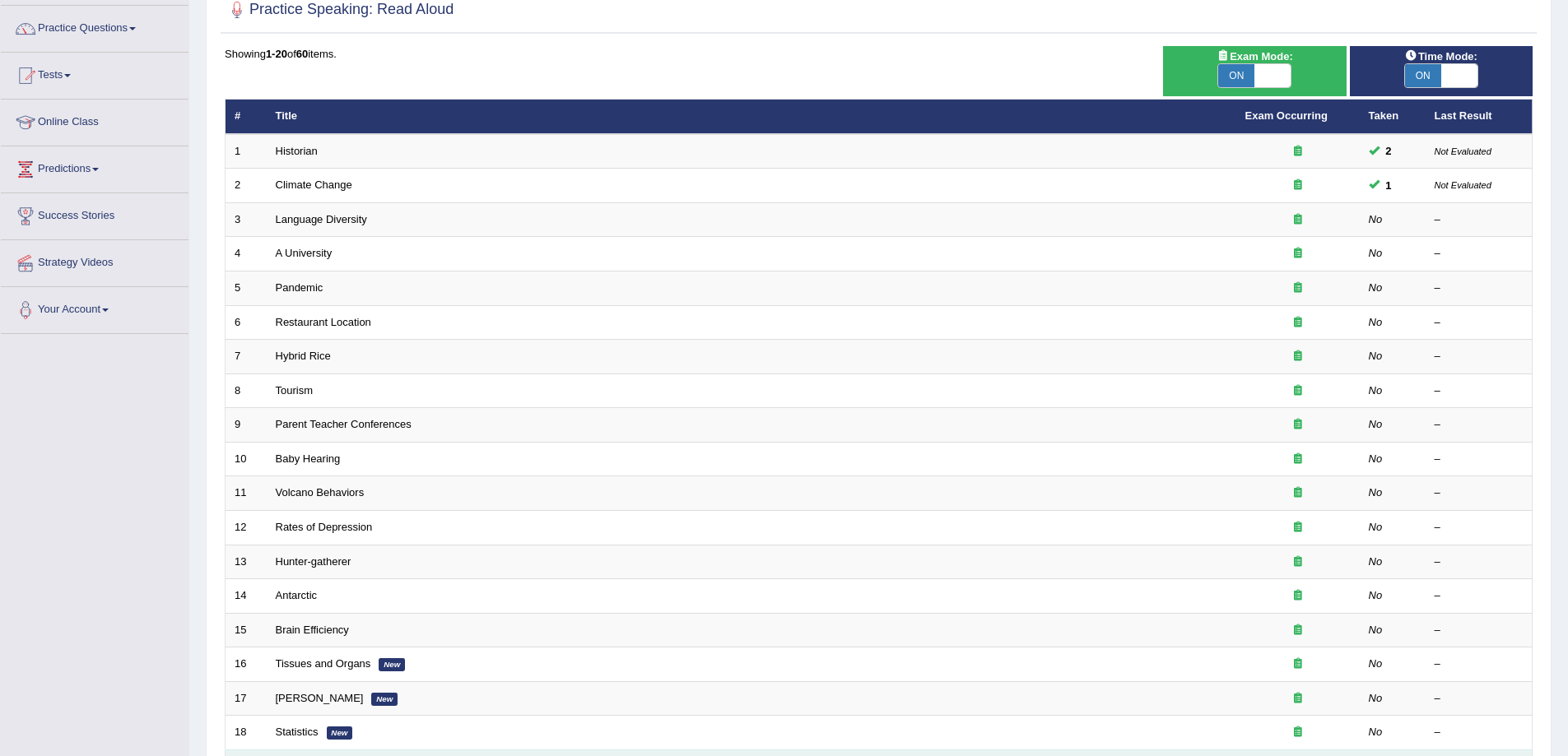
scroll to position [165, 0]
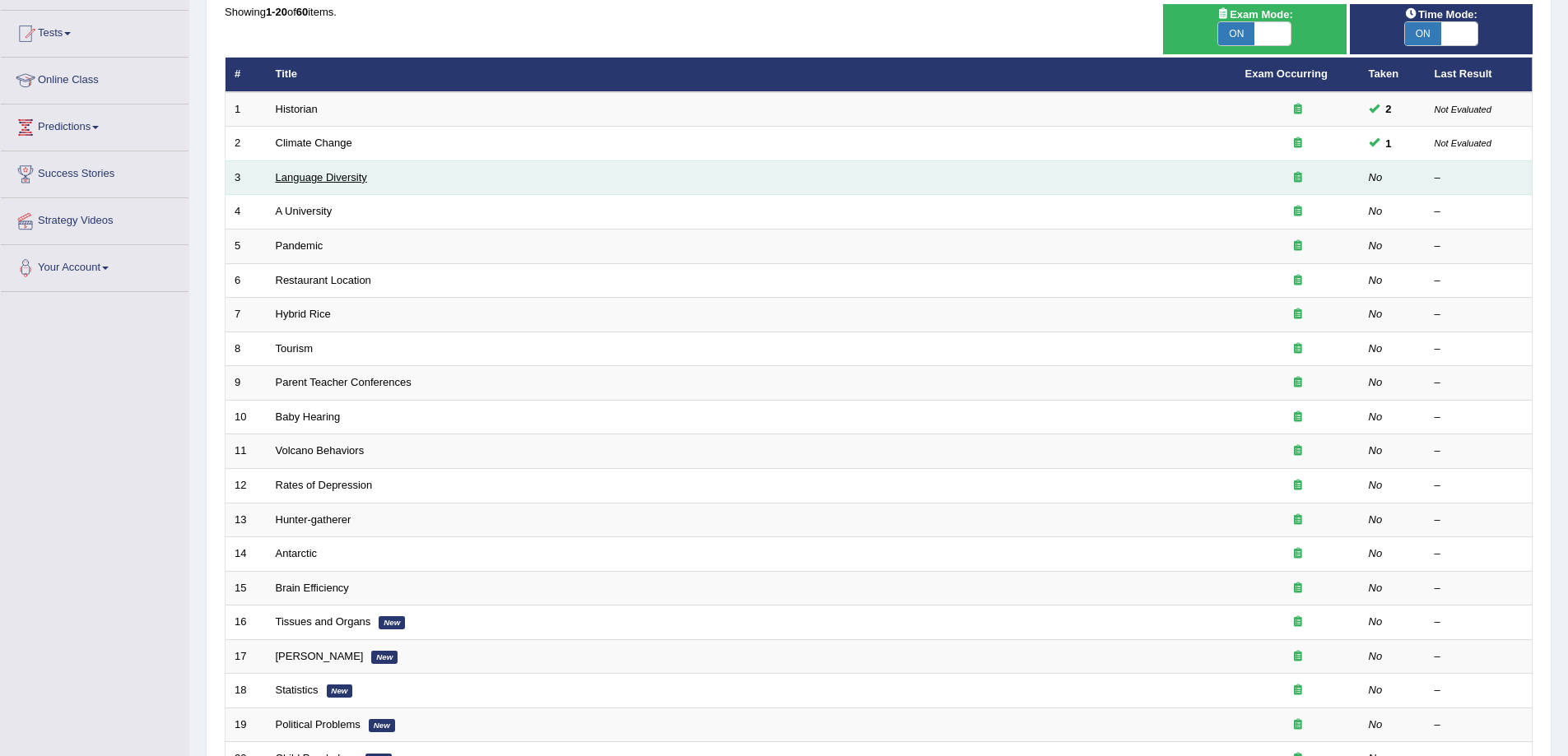
click at [346, 178] on link "Language Diversity" at bounding box center [321, 177] width 91 height 13
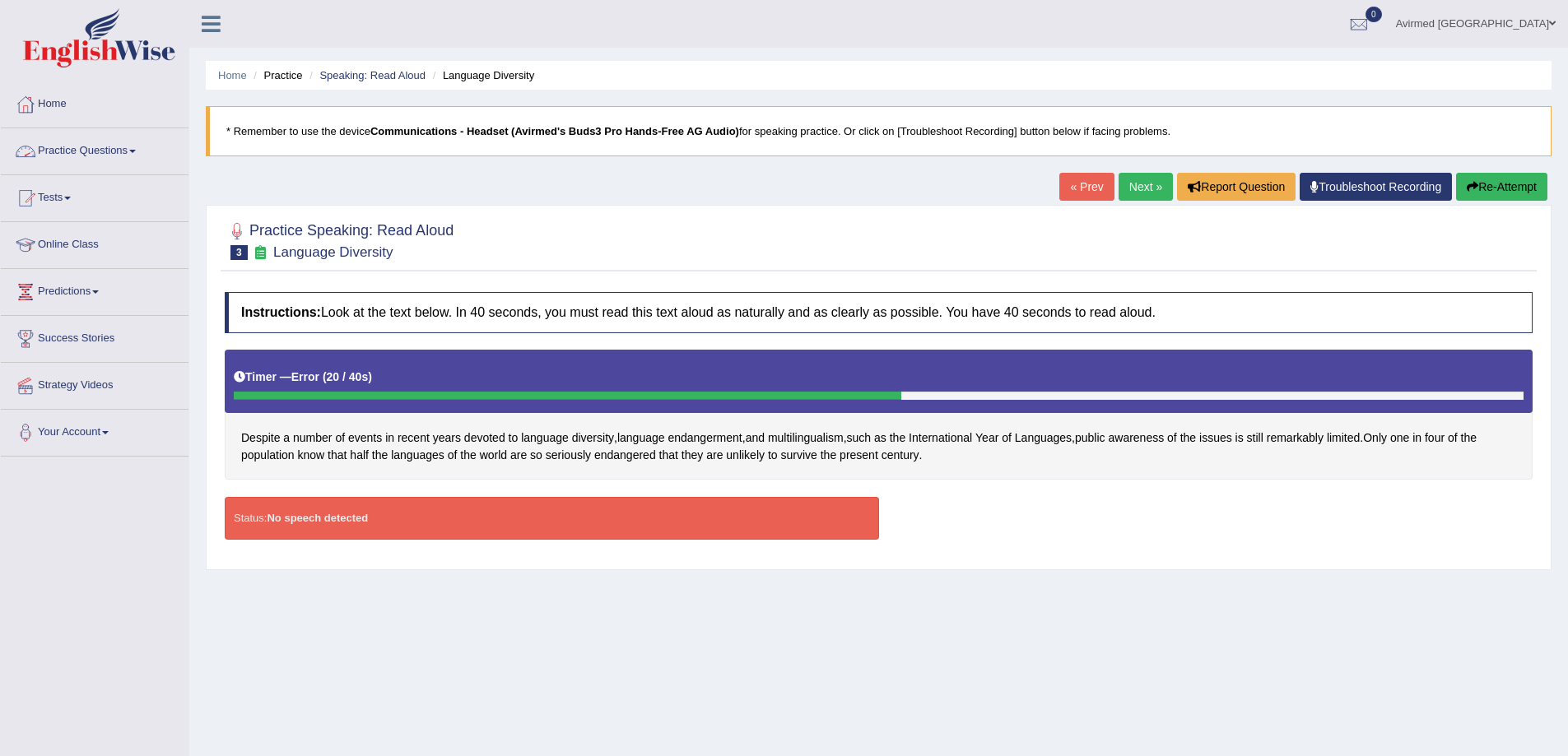
click at [137, 149] on link "Practice Questions" at bounding box center [94, 149] width 188 height 41
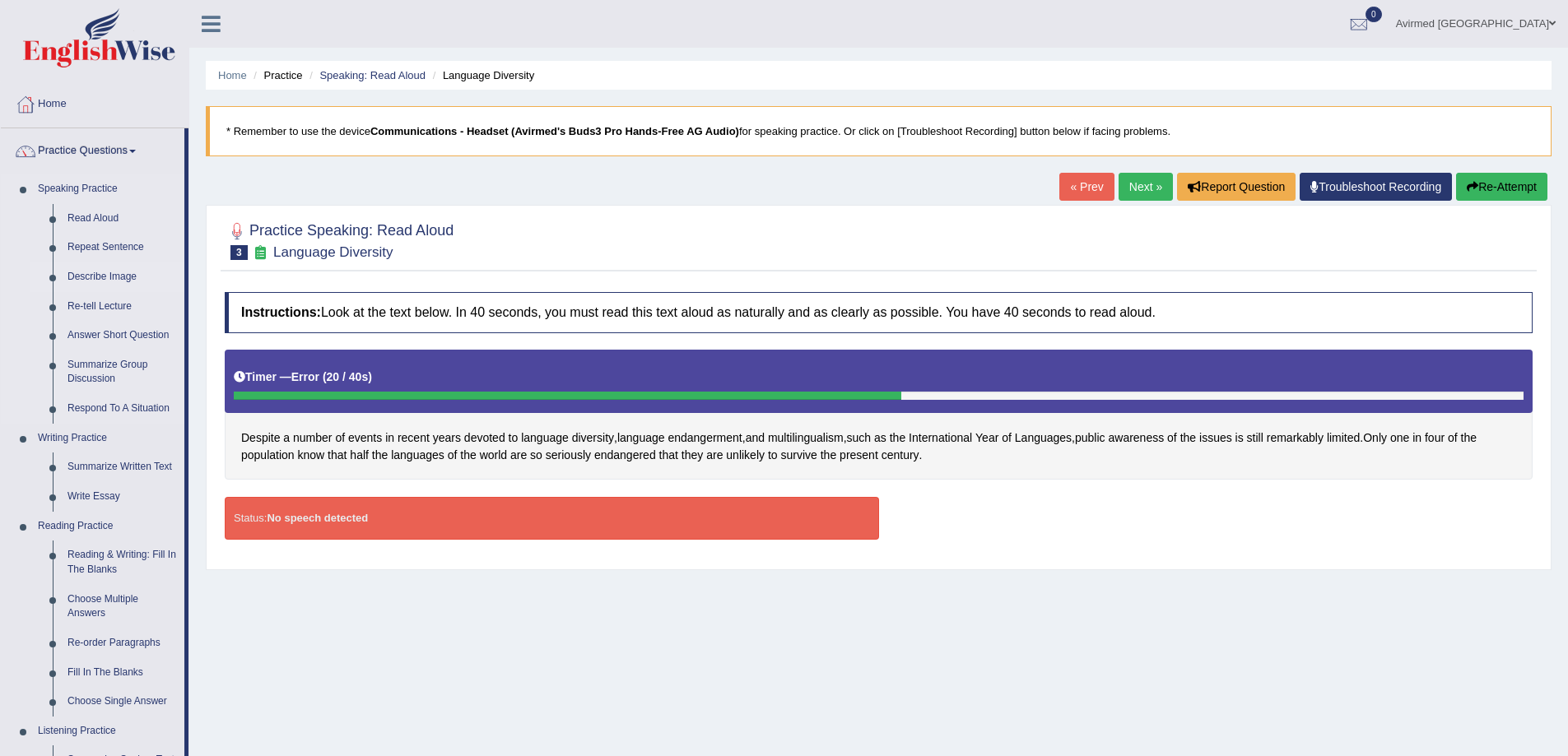
click at [123, 274] on link "Describe Image" at bounding box center [122, 277] width 124 height 30
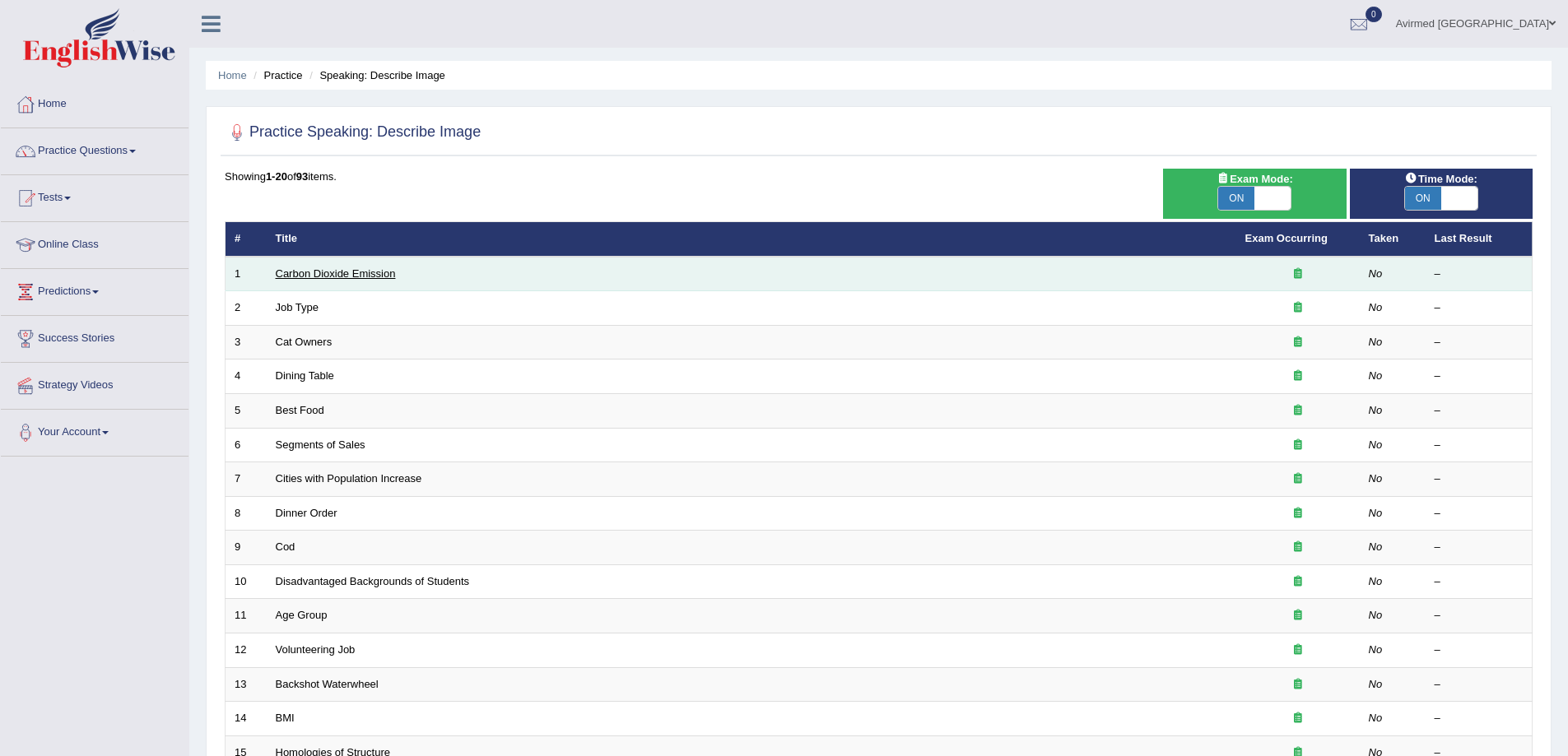
click at [356, 274] on link "Carbon Dioxide Emission" at bounding box center [335, 274] width 120 height 13
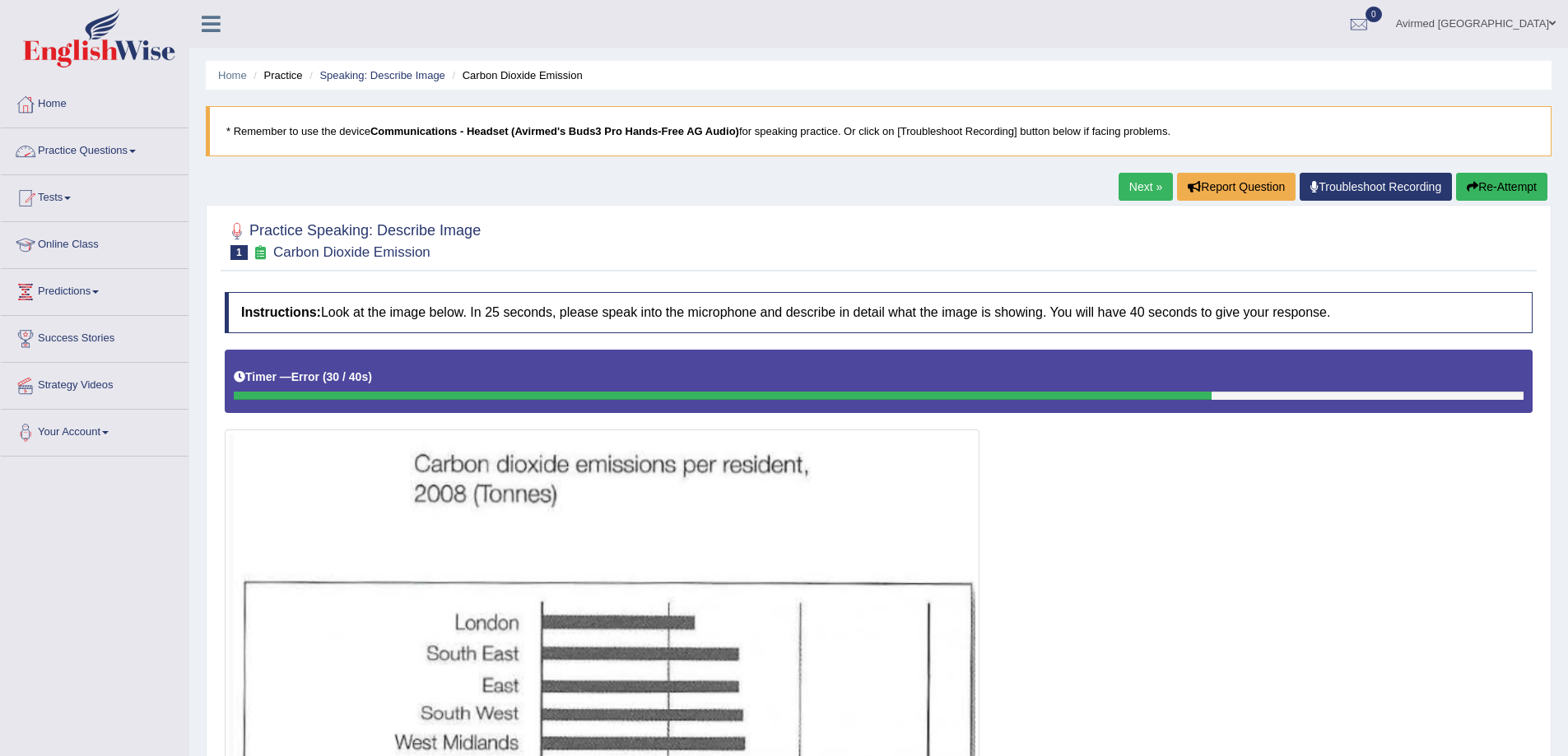
click at [138, 148] on link "Practice Questions" at bounding box center [94, 149] width 188 height 41
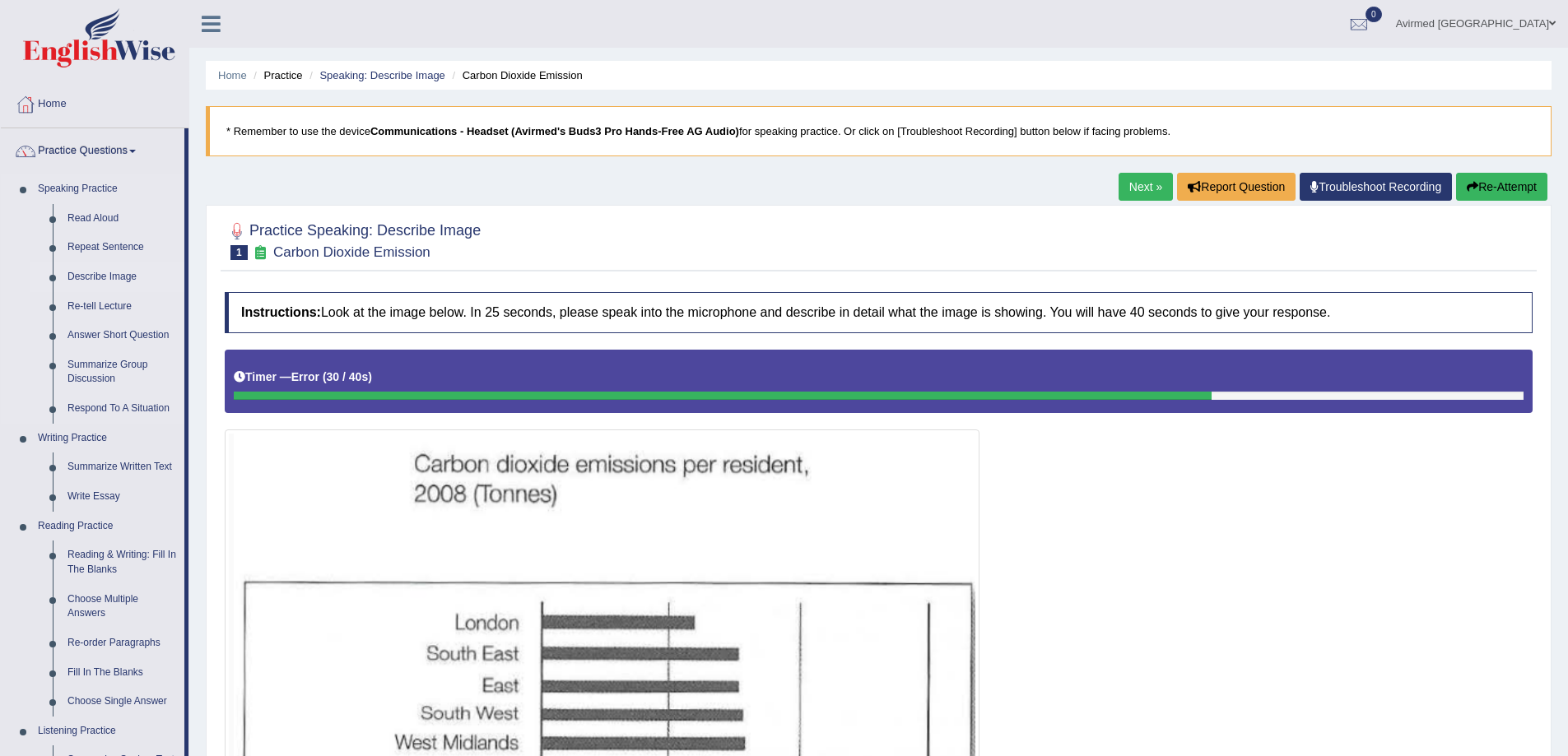
click at [98, 275] on link "Describe Image" at bounding box center [122, 277] width 124 height 30
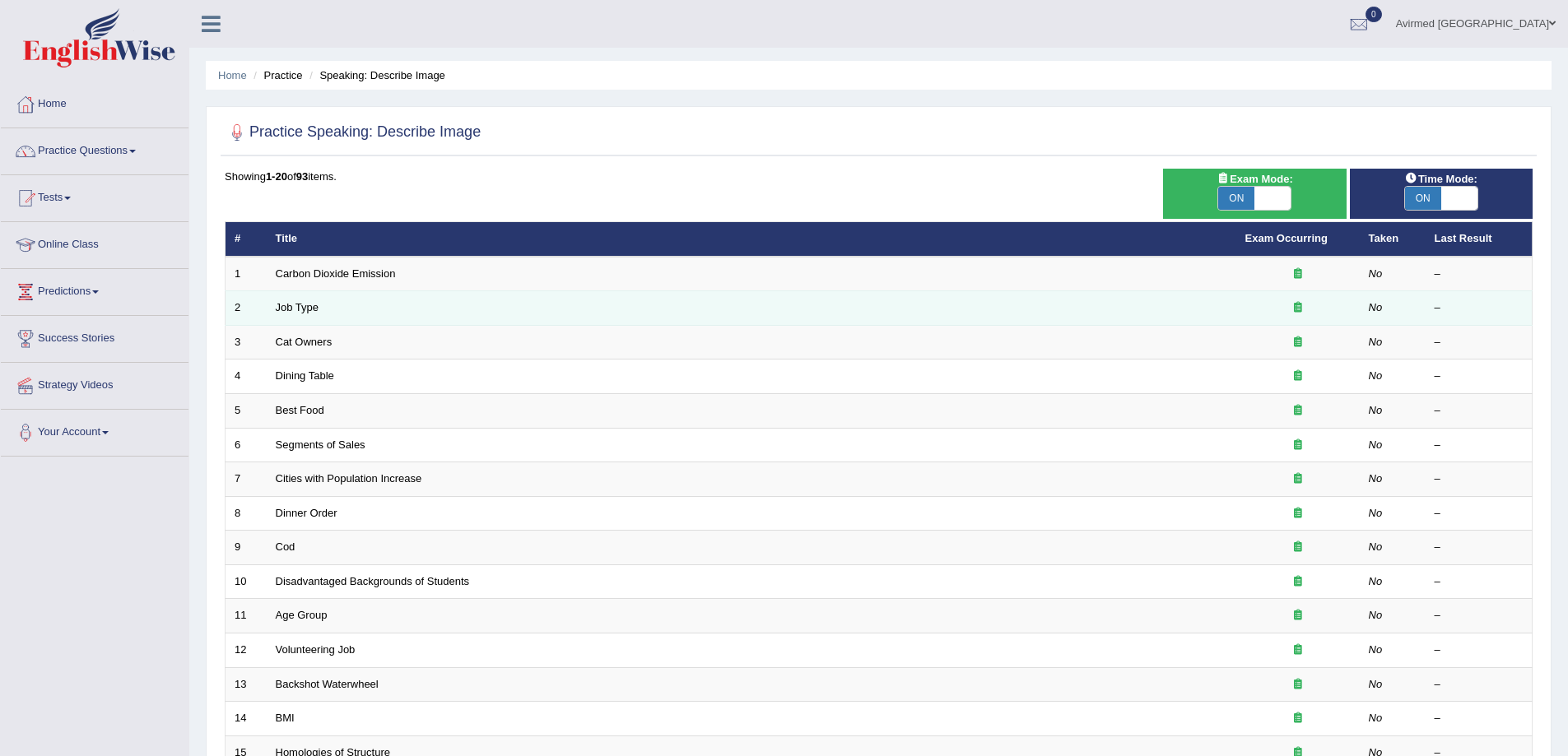
click at [284, 300] on td "Job Type" at bounding box center [752, 309] width 969 height 35
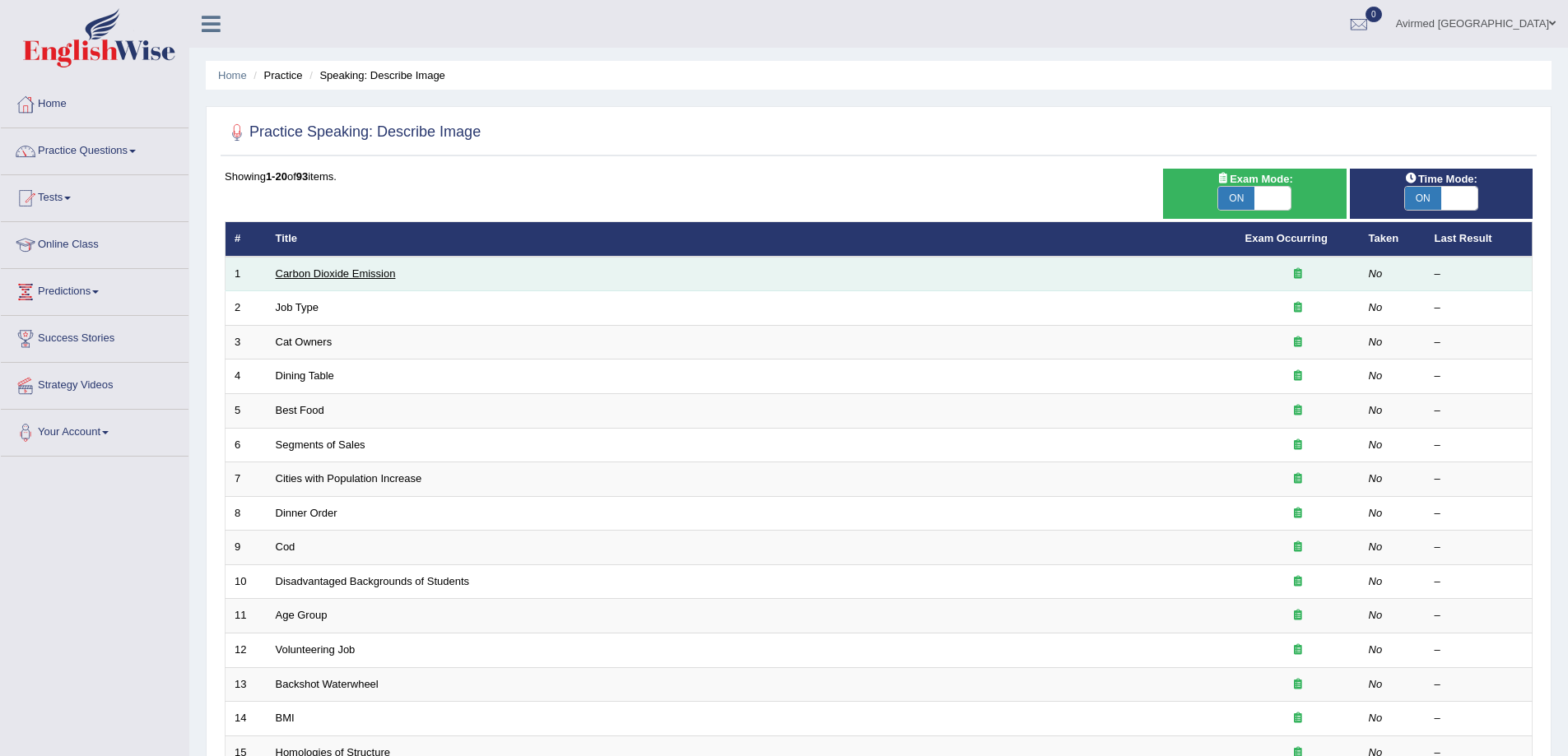
click at [306, 269] on link "Carbon Dioxide Emission" at bounding box center [335, 274] width 120 height 13
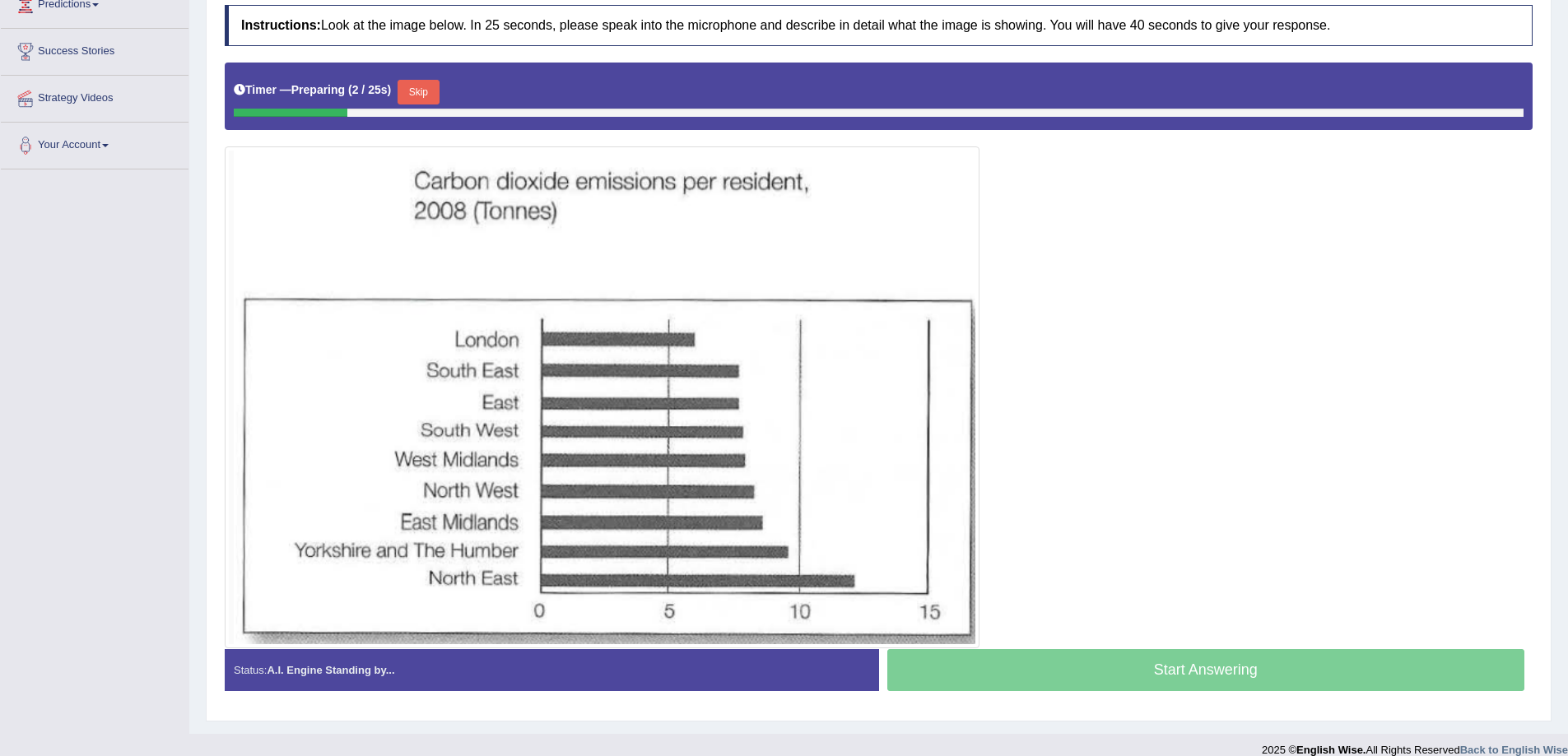
scroll to position [306, 0]
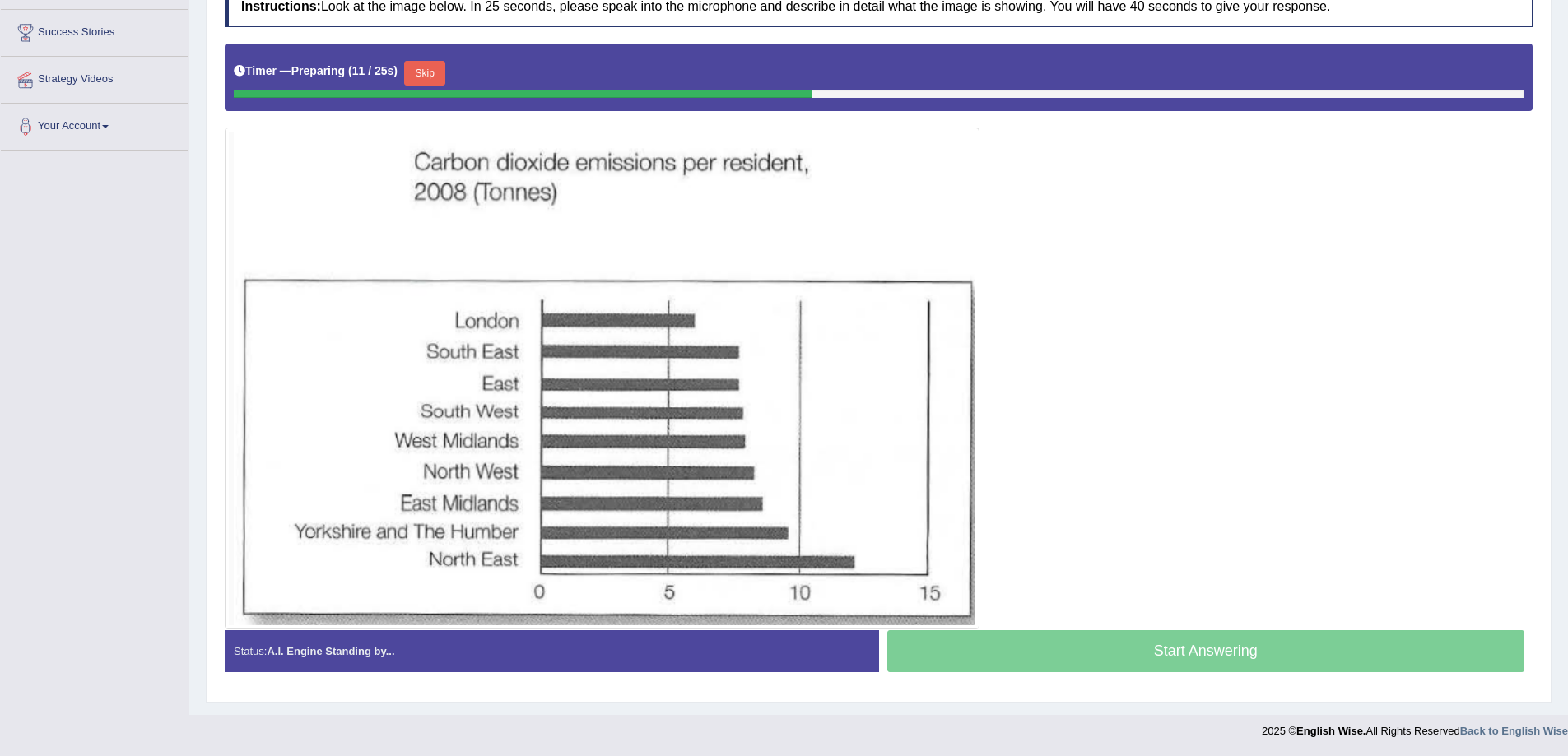
click at [1293, 317] on div at bounding box center [878, 336] width 1308 height 586
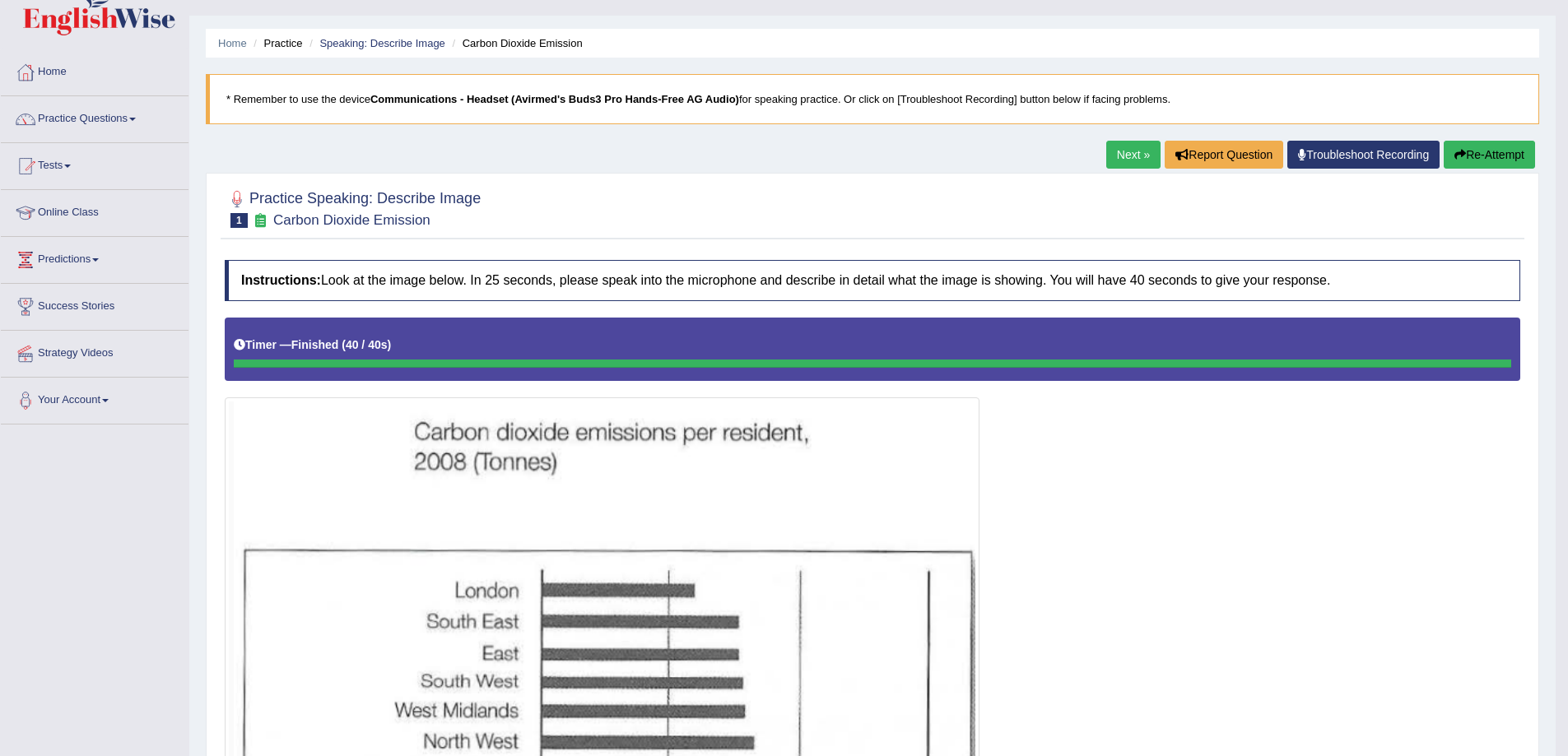
scroll to position [0, 0]
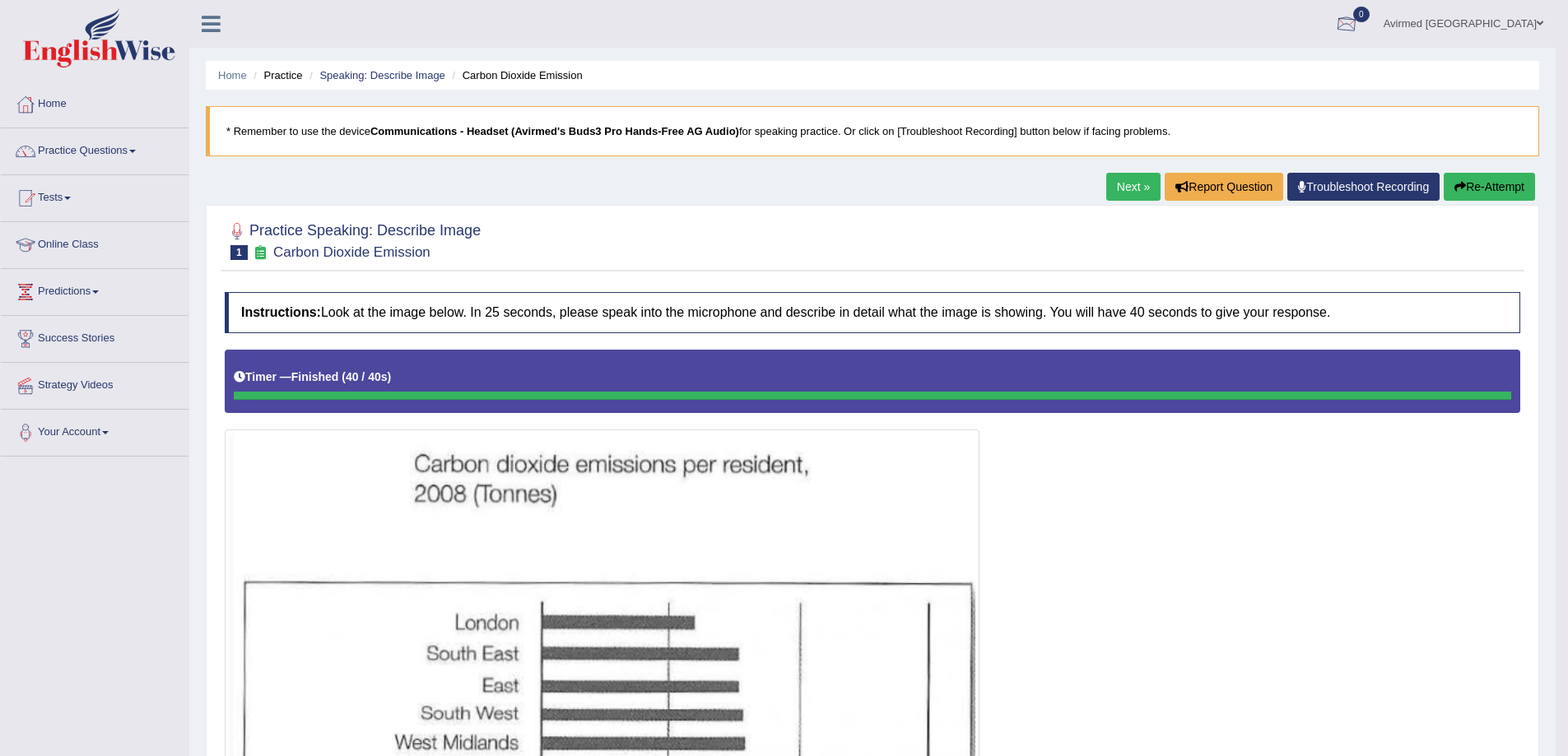
drag, startPoint x: 1503, startPoint y: 183, endPoint x: 1500, endPoint y: 205, distance: 22.2
click at [1503, 183] on button "Re-Attempt" at bounding box center [1489, 186] width 91 height 28
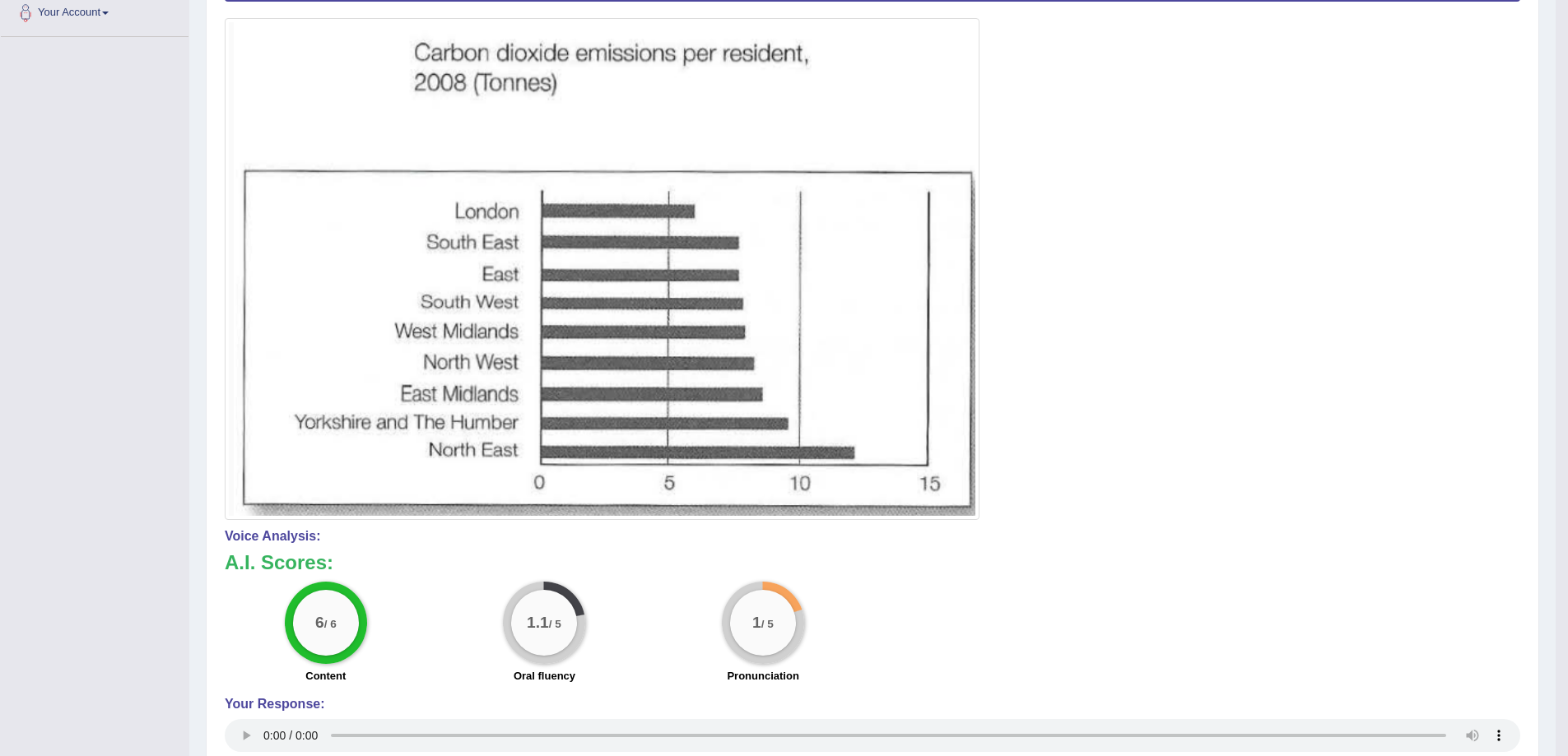
scroll to position [329, 0]
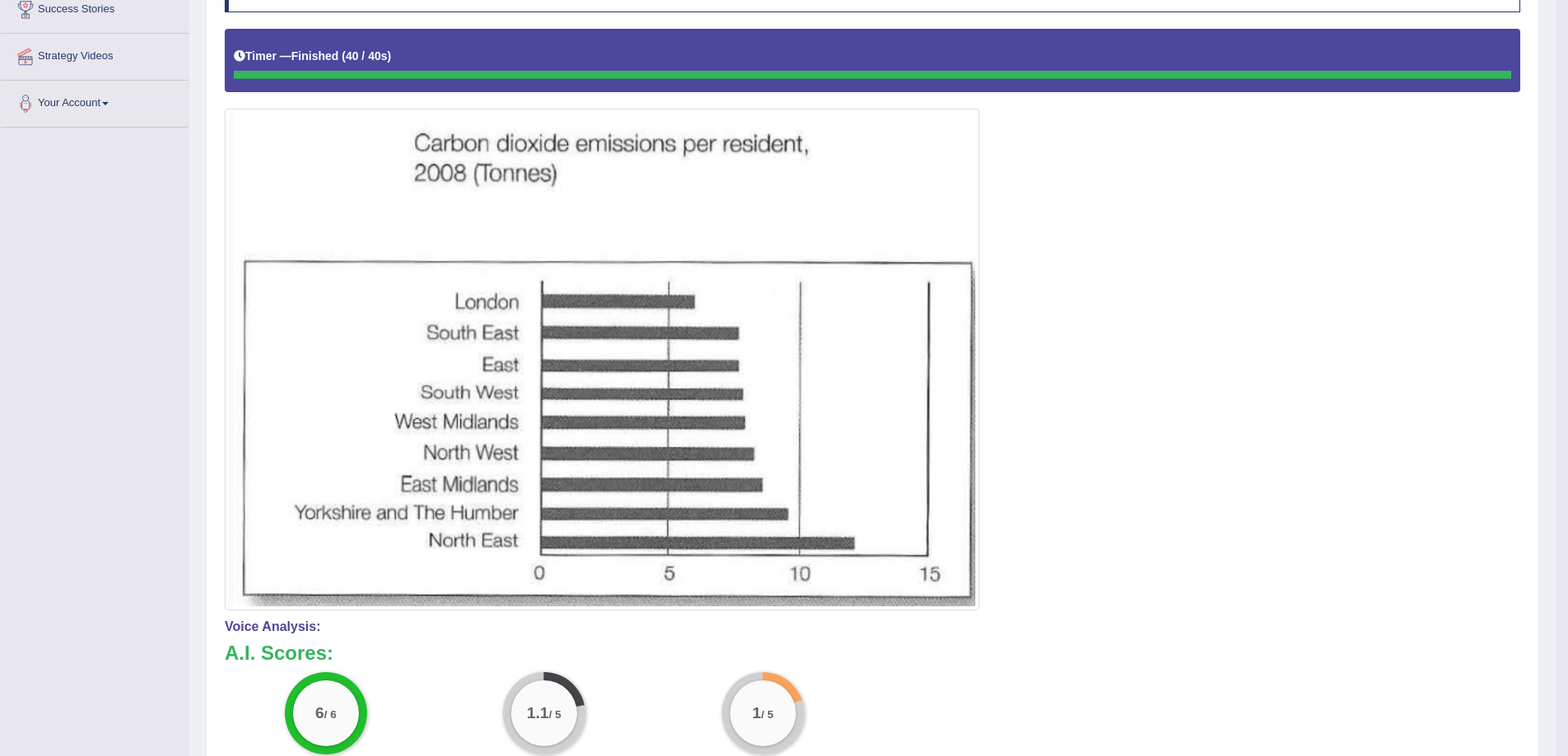
click at [861, 205] on img at bounding box center [602, 360] width 747 height 494
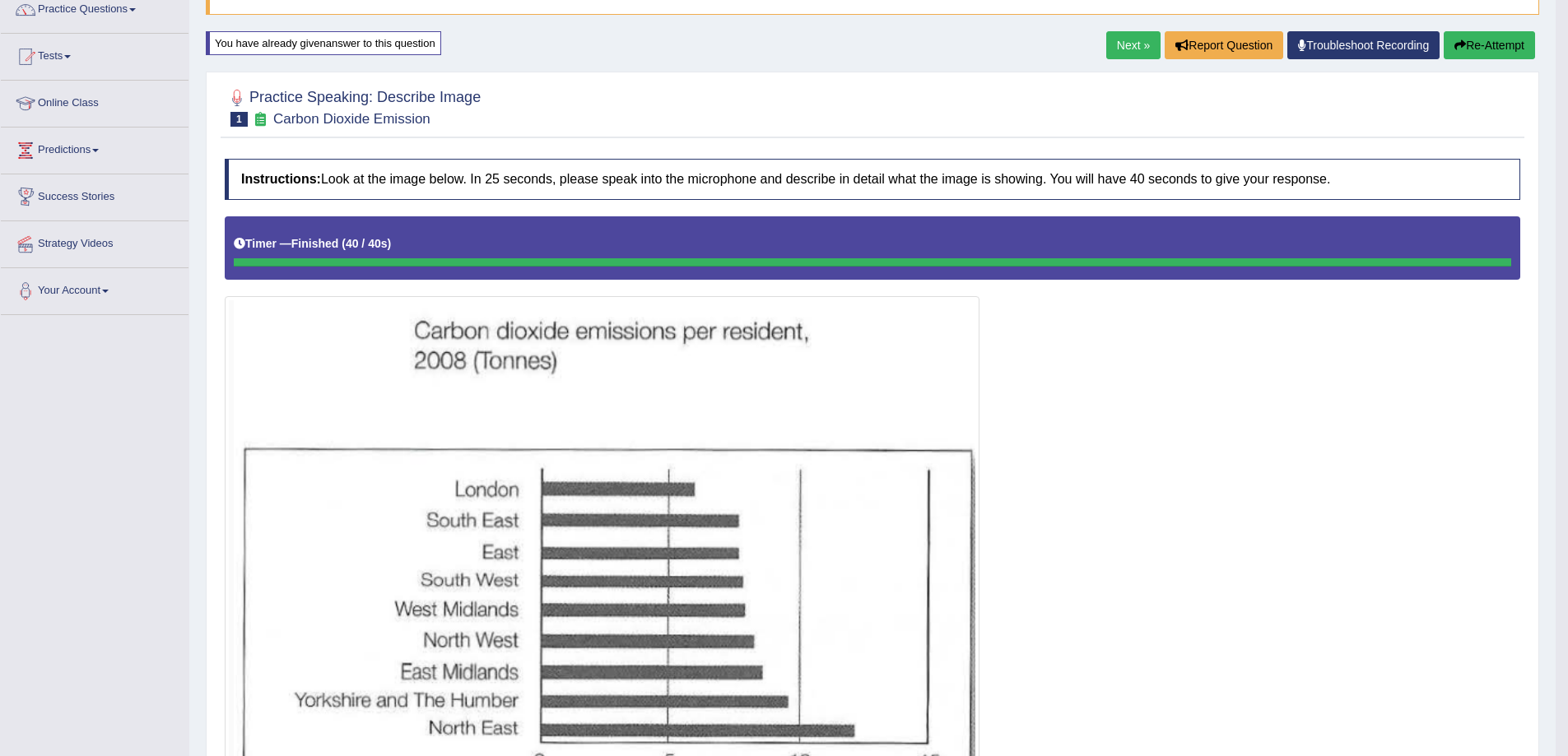
scroll to position [0, 0]
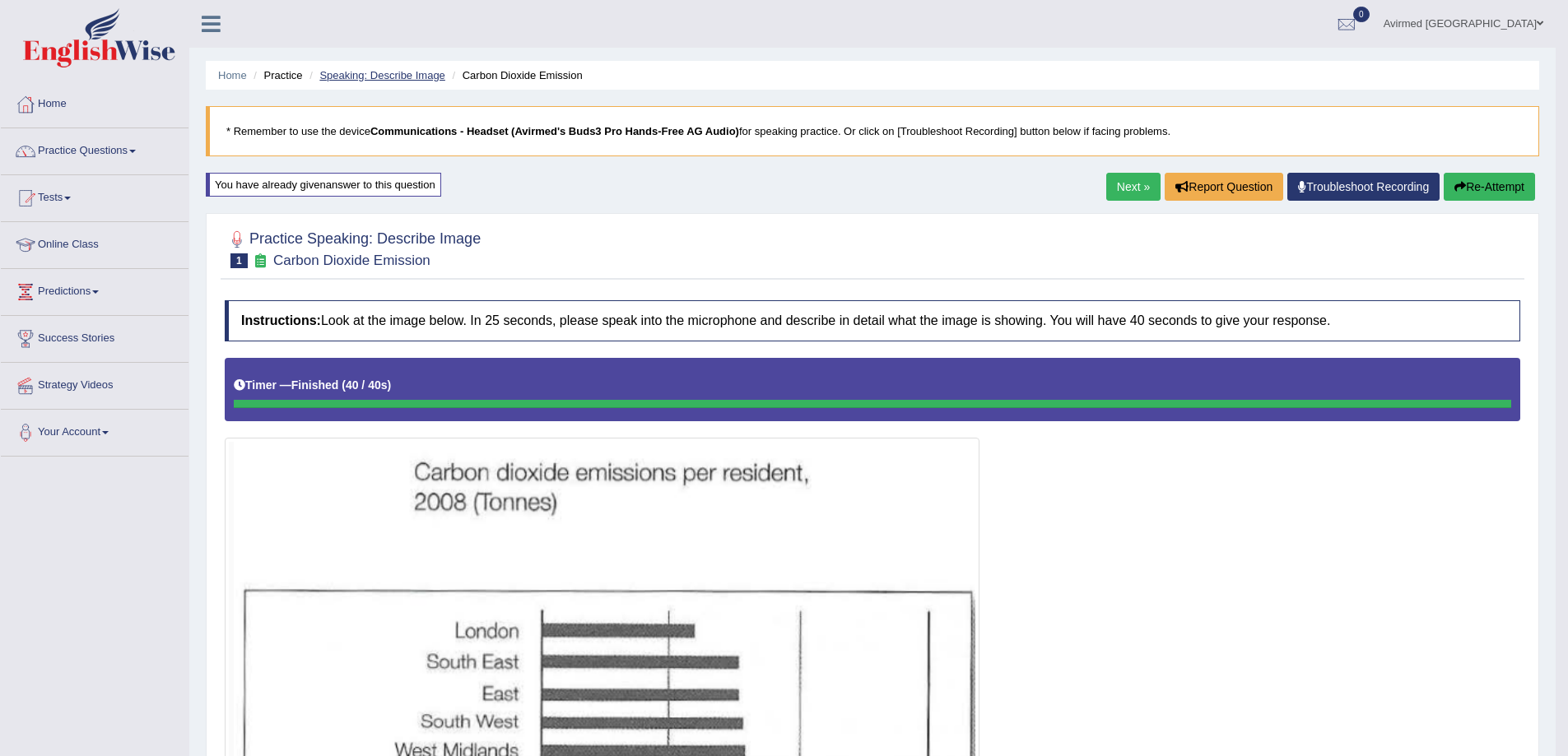
click at [371, 78] on link "Speaking: Describe Image" at bounding box center [382, 75] width 125 height 13
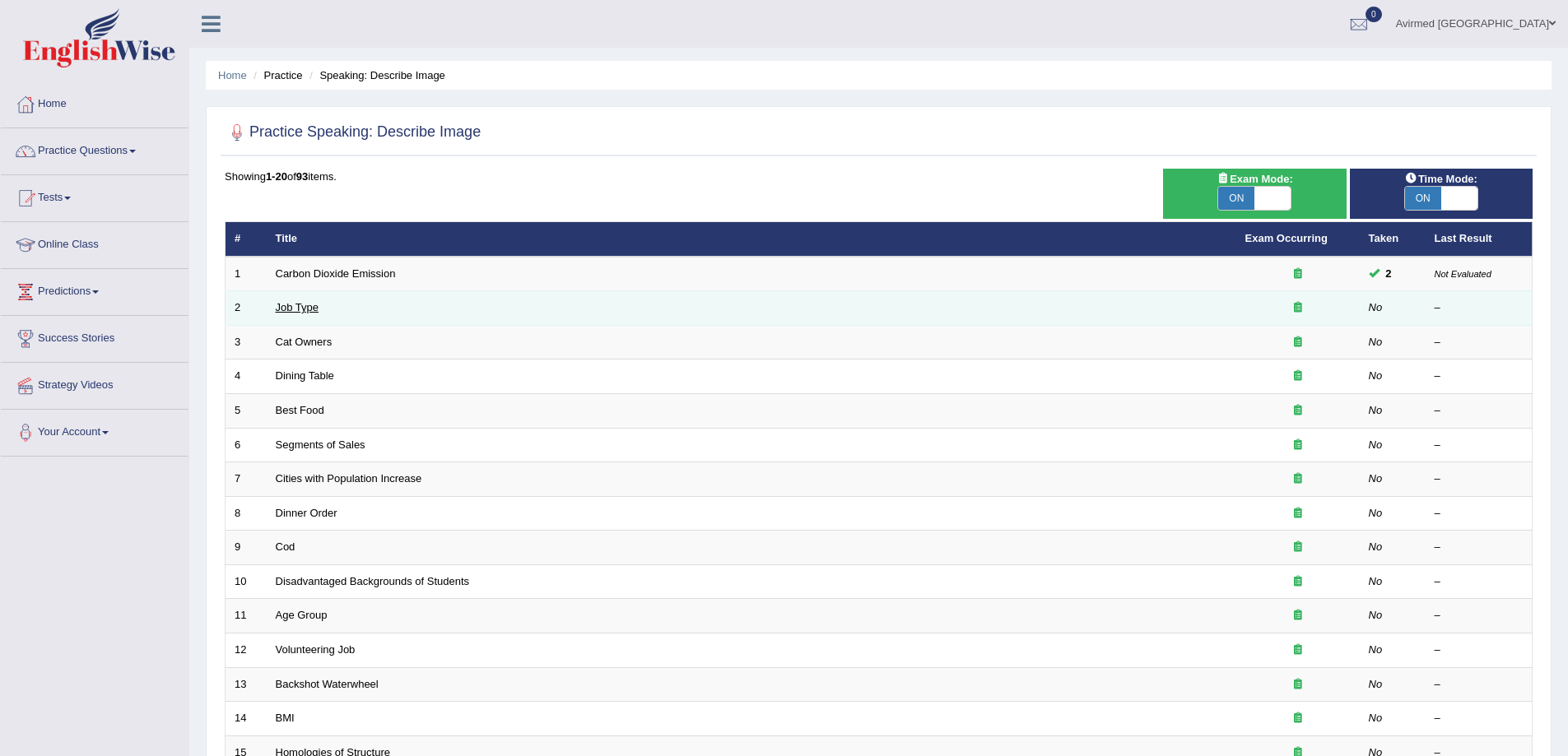
click at [287, 304] on link "Job Type" at bounding box center [297, 307] width 43 height 13
